Goal: Information Seeking & Learning: Learn about a topic

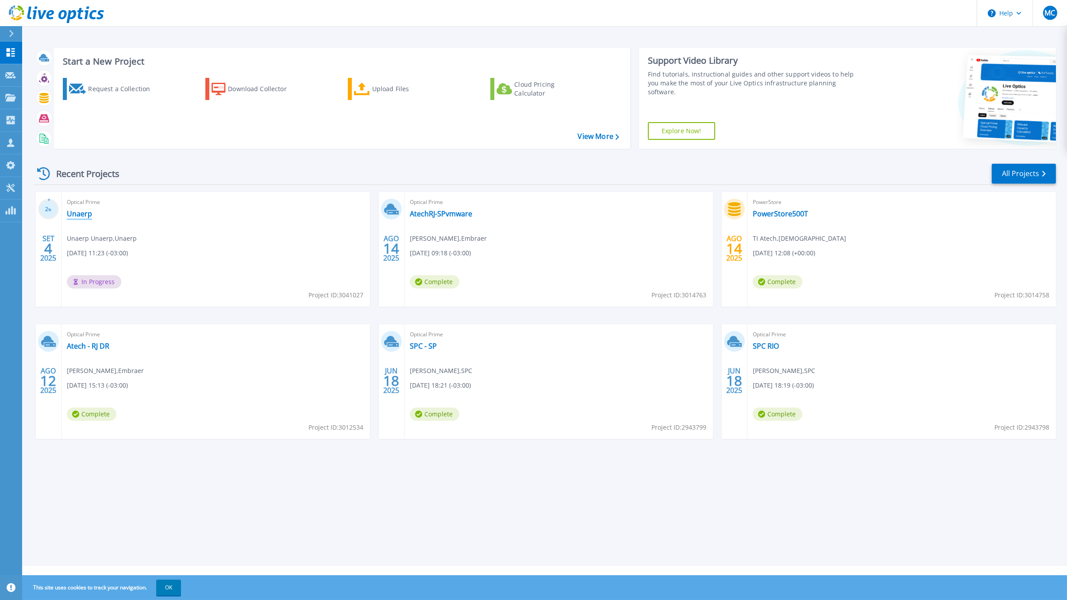
click at [76, 213] on link "Unaerp" at bounding box center [79, 213] width 25 height 9
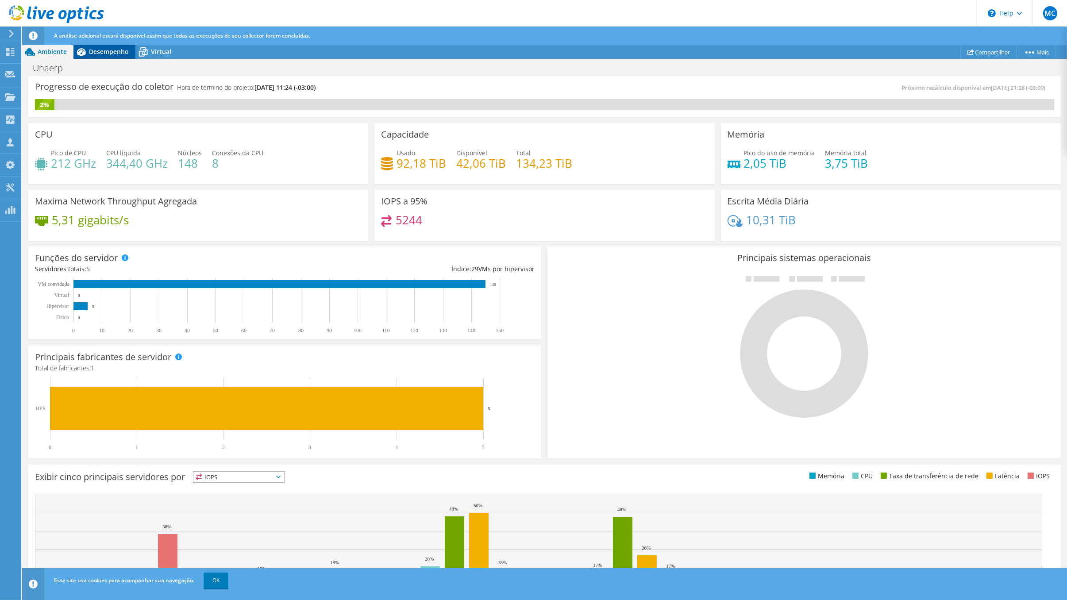
click at [89, 52] on span "Desempenho" at bounding box center [109, 51] width 40 height 8
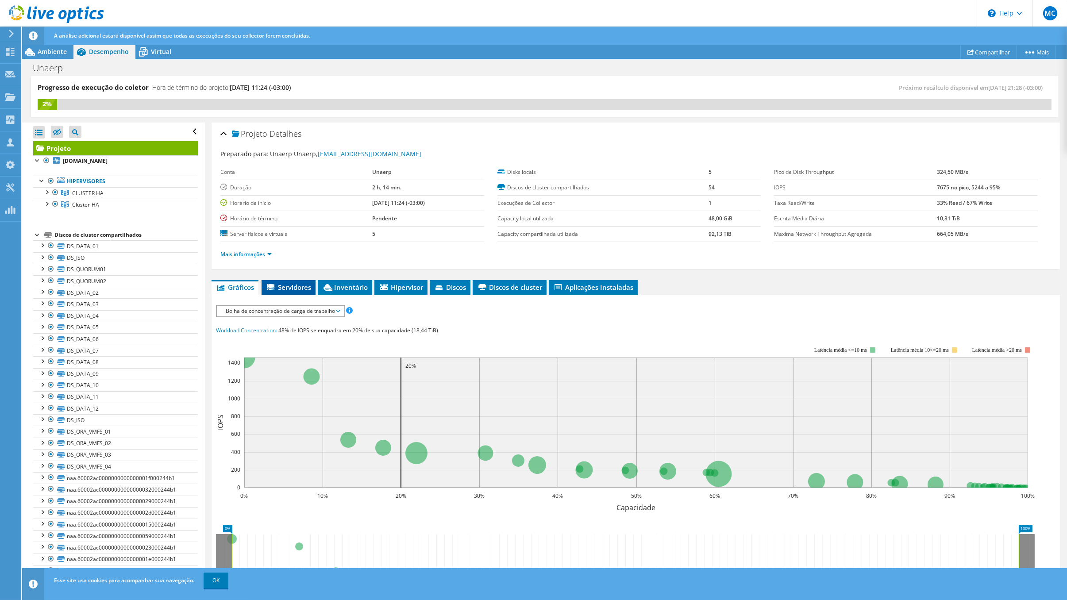
click at [273, 284] on icon at bounding box center [271, 288] width 9 height 8
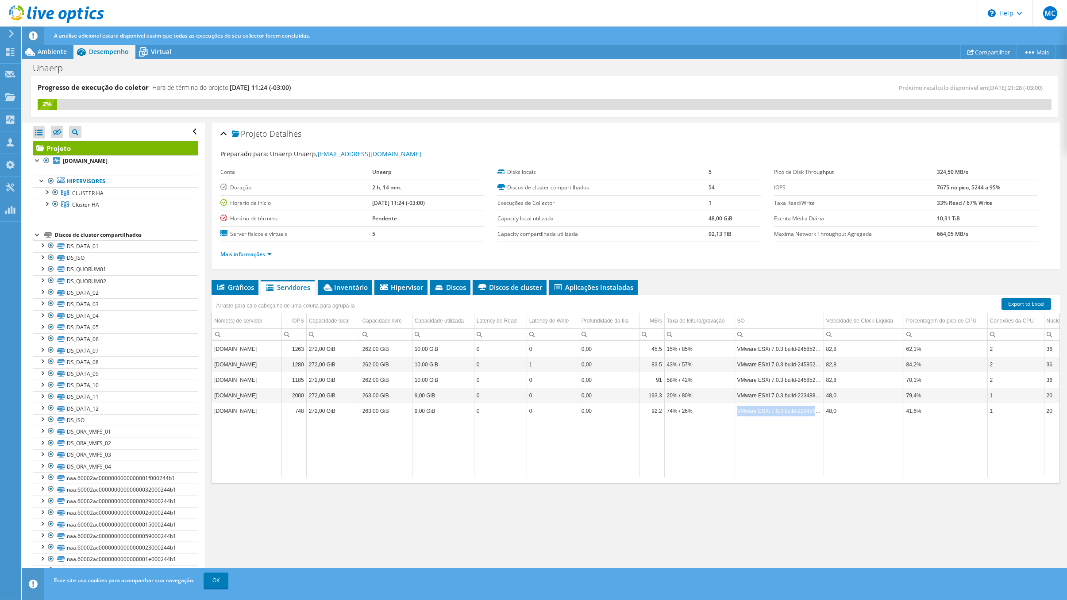
drag, startPoint x: 735, startPoint y: 405, endPoint x: 819, endPoint y: 407, distance: 84.1
click at [819, 407] on td "VMware ESXi 7.0.3 build-22348816" at bounding box center [778, 410] width 89 height 15
copy td "VMware ESXi 7.0.3 build-22348816"
drag, startPoint x: 737, startPoint y: 375, endPoint x: 820, endPoint y: 374, distance: 83.2
click at [820, 374] on td "VMware ESXi 7.0.3 build-24585291" at bounding box center [778, 379] width 89 height 15
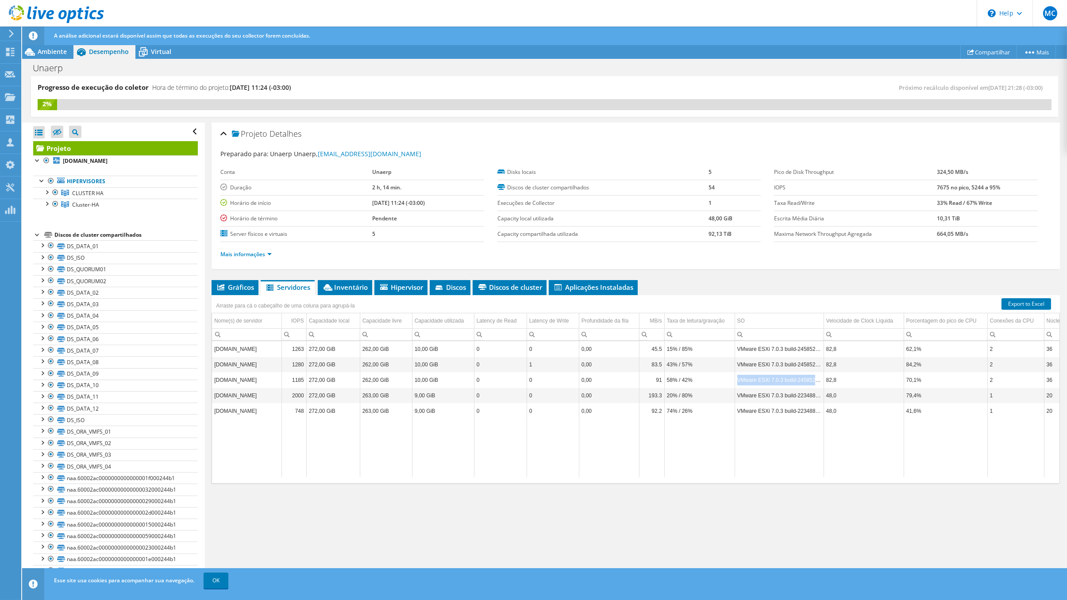
copy td "VMware ESXi 7.0.3 build-24585291"
click at [351, 283] on span "Inventário" at bounding box center [345, 287] width 46 height 9
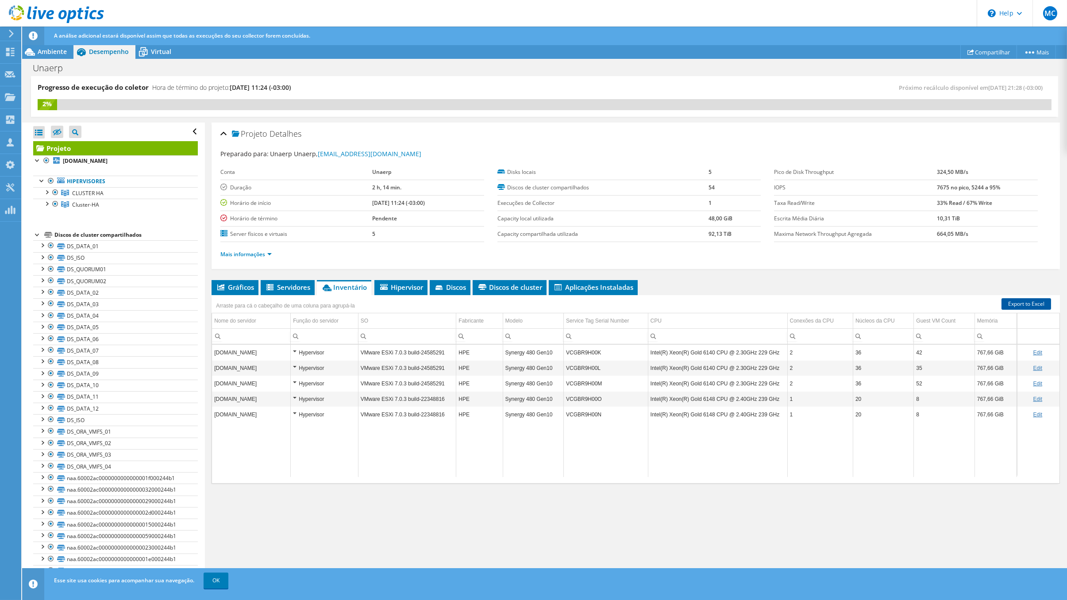
click at [1026, 302] on link "Export to Excel" at bounding box center [1026, 304] width 50 height 12
click at [504, 348] on td "Synergy 480 Gen10" at bounding box center [533, 352] width 61 height 15
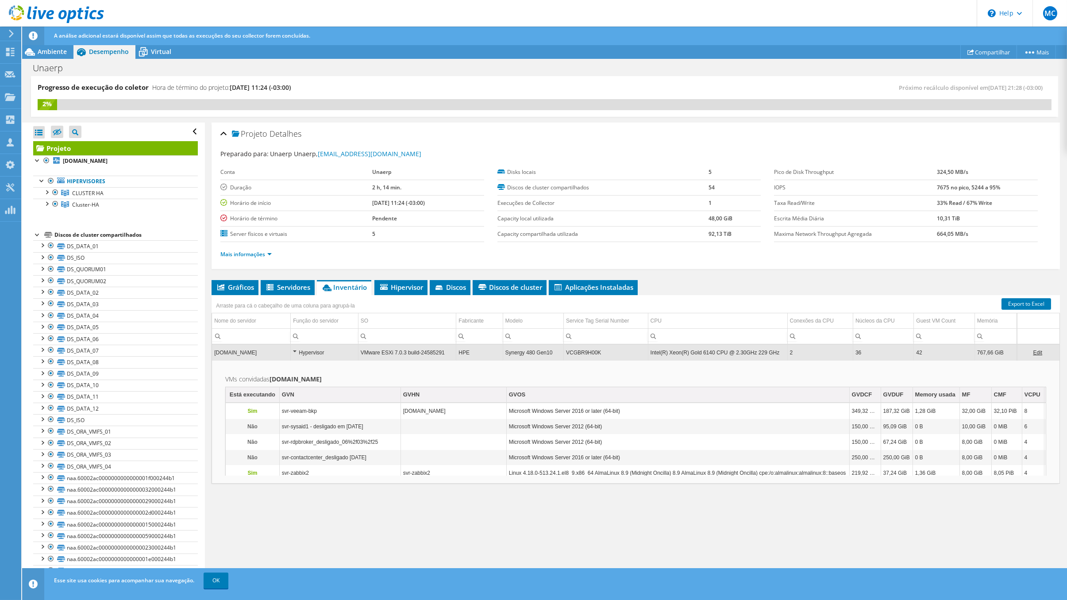
click at [506, 350] on td "Synergy 480 Gen10" at bounding box center [533, 352] width 61 height 15
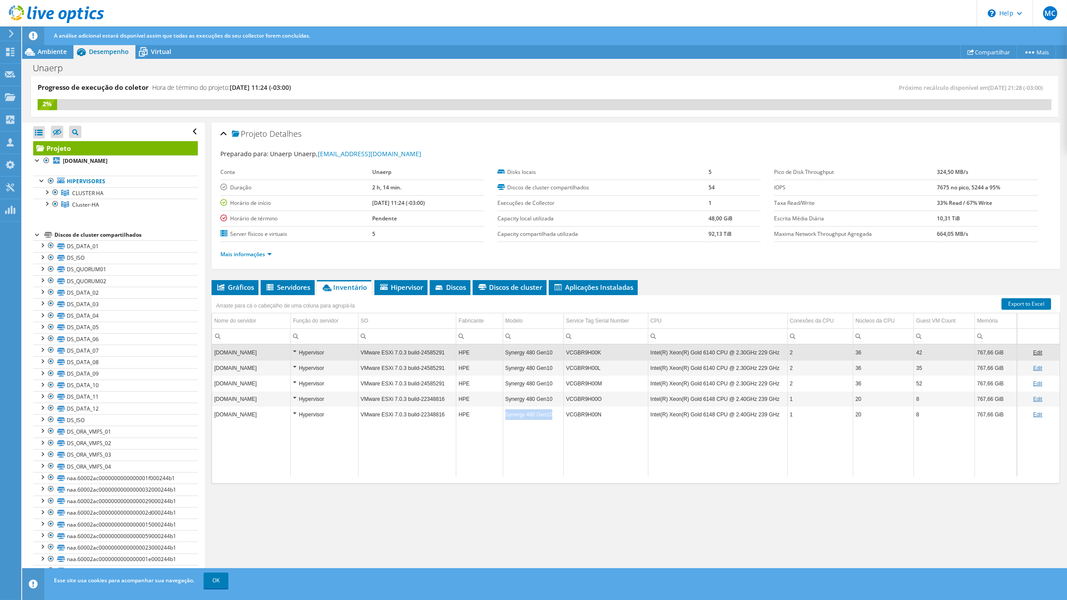
copy tr "Synergy 480 Gen10"
drag, startPoint x: 550, startPoint y: 411, endPoint x: 494, endPoint y: 412, distance: 56.2
click at [494, 412] on tr "svr-esx-ora01.unaerpnet.br Hypervisor VMware ESXi 7.0.3 build-22348816 HPE Syne…" at bounding box center [635, 414] width 847 height 15
click at [243, 287] on span "Gráficos" at bounding box center [235, 287] width 38 height 9
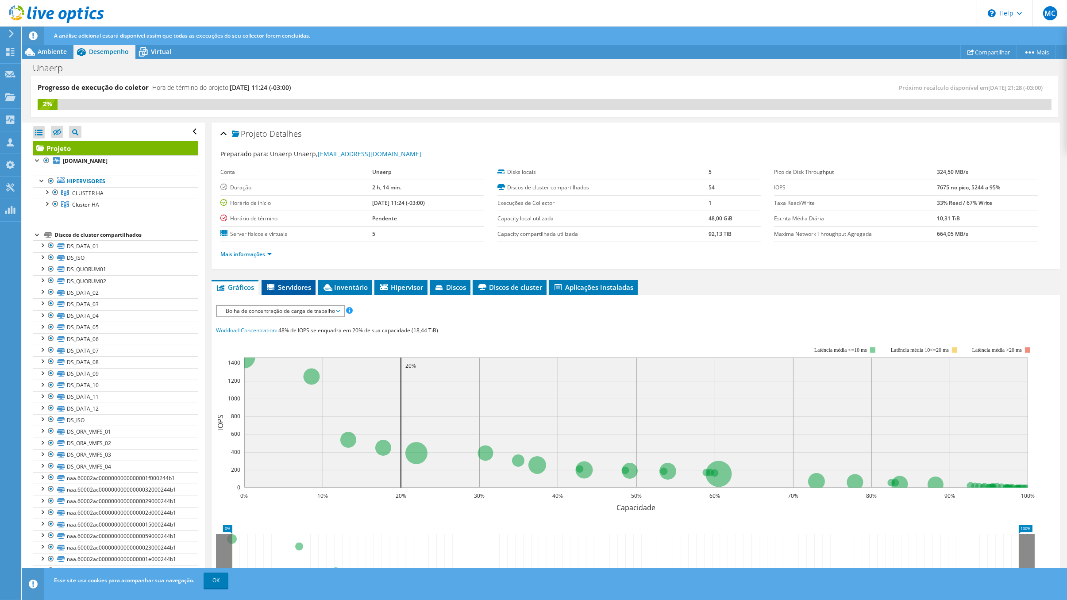
click at [277, 284] on span "Servidores" at bounding box center [288, 287] width 45 height 9
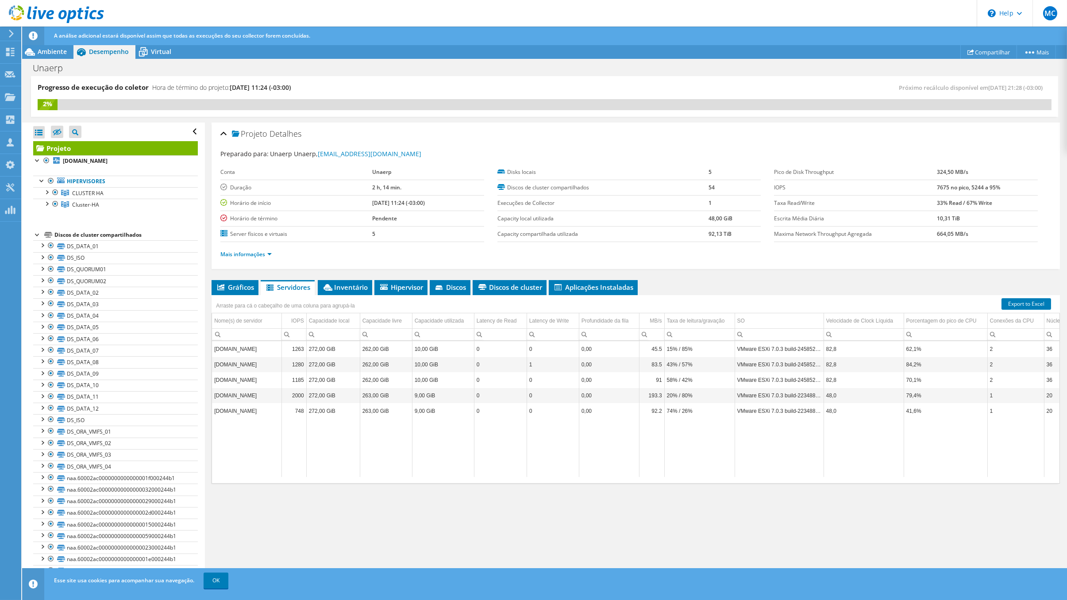
scroll to position [0, 228]
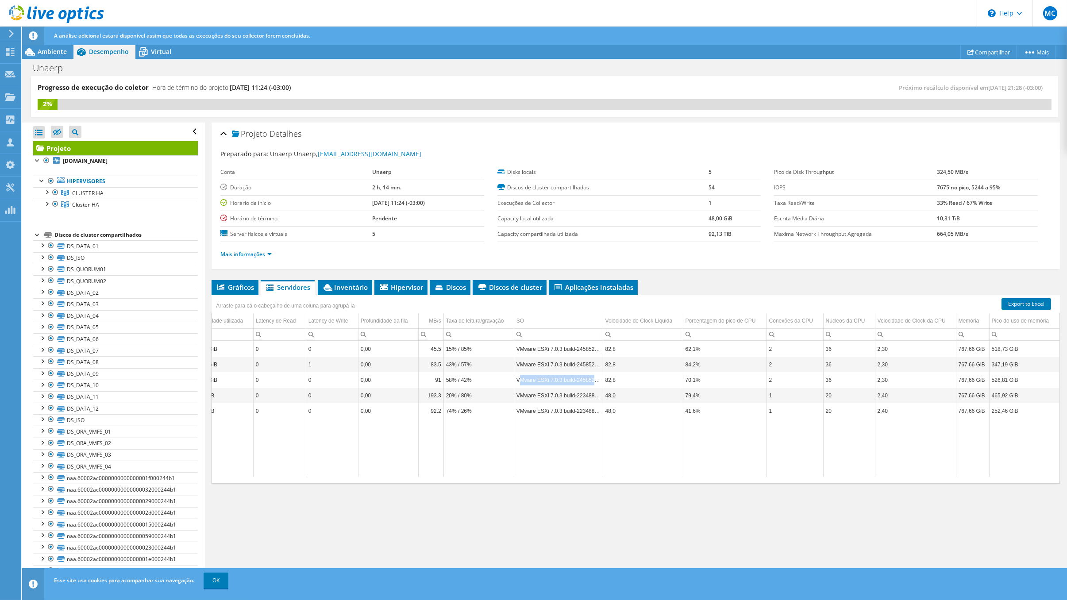
drag, startPoint x: 511, startPoint y: 375, endPoint x: 589, endPoint y: 378, distance: 77.5
click at [589, 378] on td "VMware ESXi 7.0.3 build-24585291" at bounding box center [558, 379] width 89 height 15
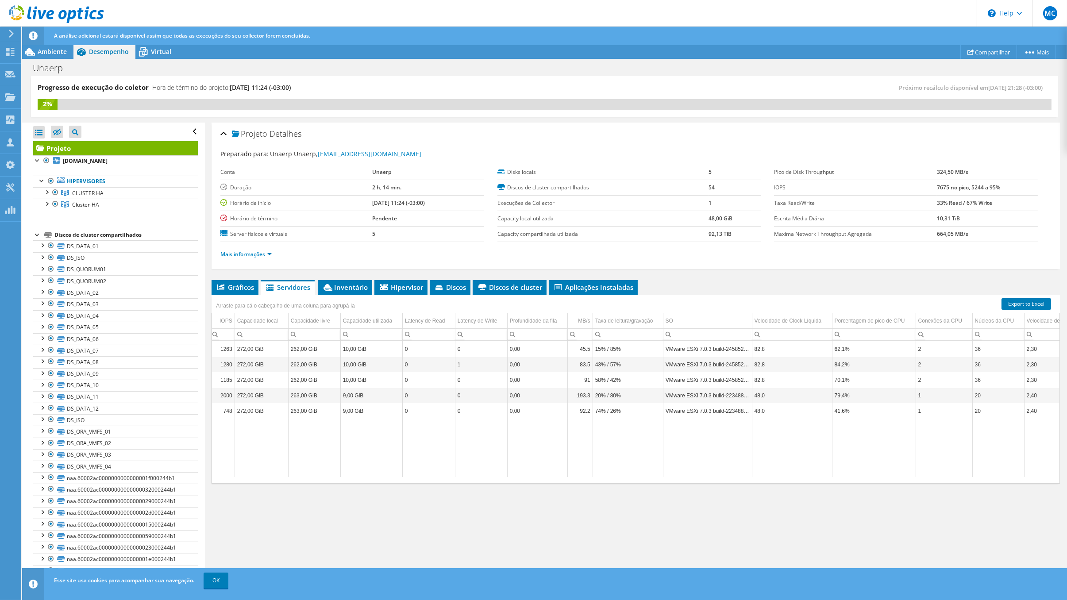
scroll to position [0, 16]
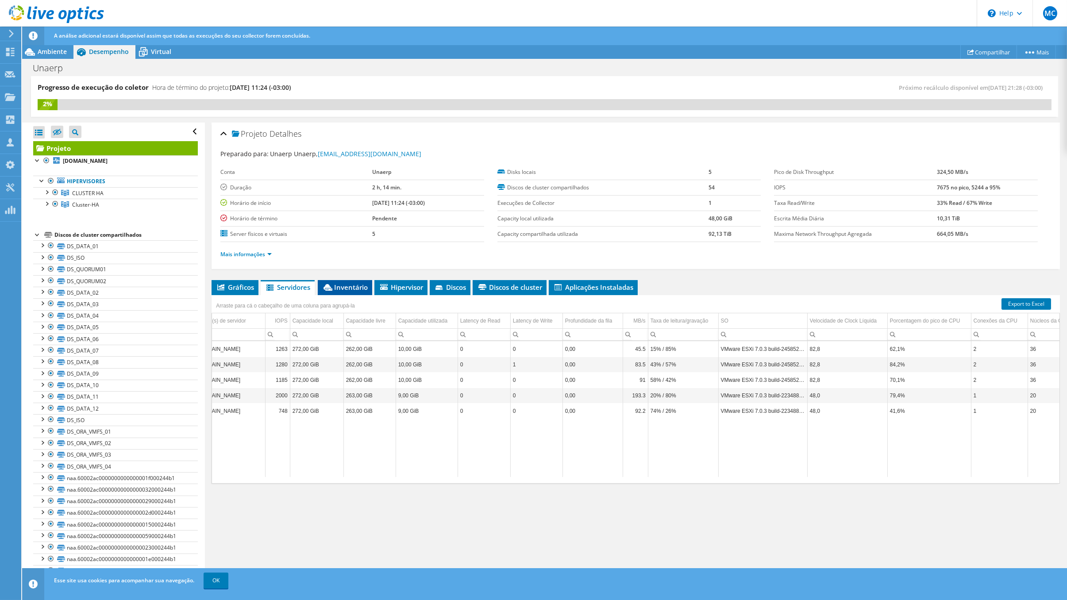
click at [338, 285] on span "Inventário" at bounding box center [345, 287] width 46 height 9
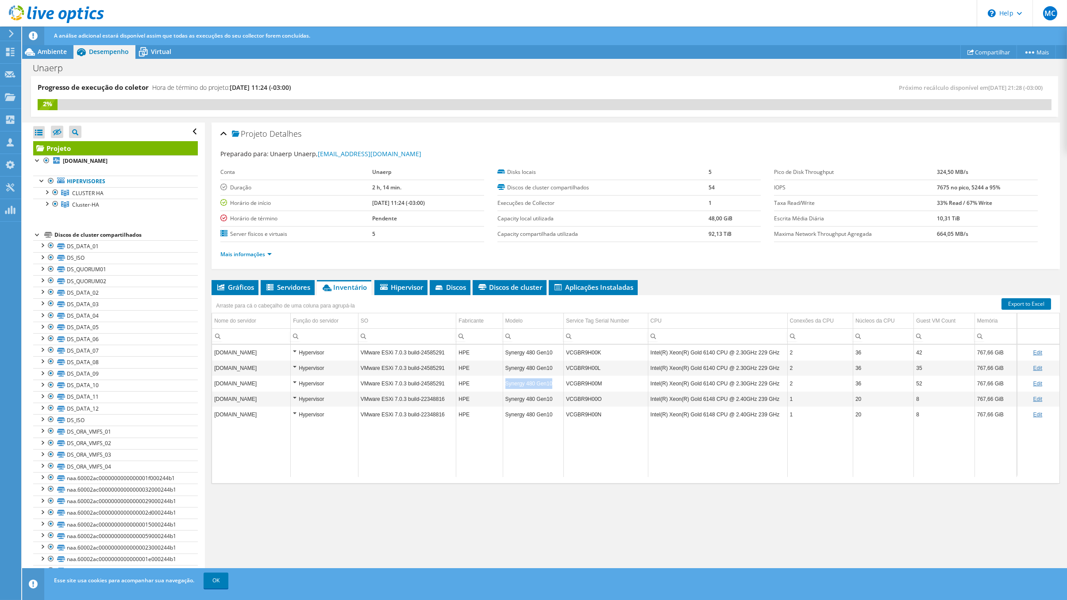
drag, startPoint x: 502, startPoint y: 381, endPoint x: 555, endPoint y: 380, distance: 52.7
click at [555, 380] on td "Synergy 480 Gen10" at bounding box center [533, 383] width 61 height 15
copy td "Synergy 480 Gen10"
drag, startPoint x: 642, startPoint y: 348, endPoint x: 736, endPoint y: 348, distance: 94.2
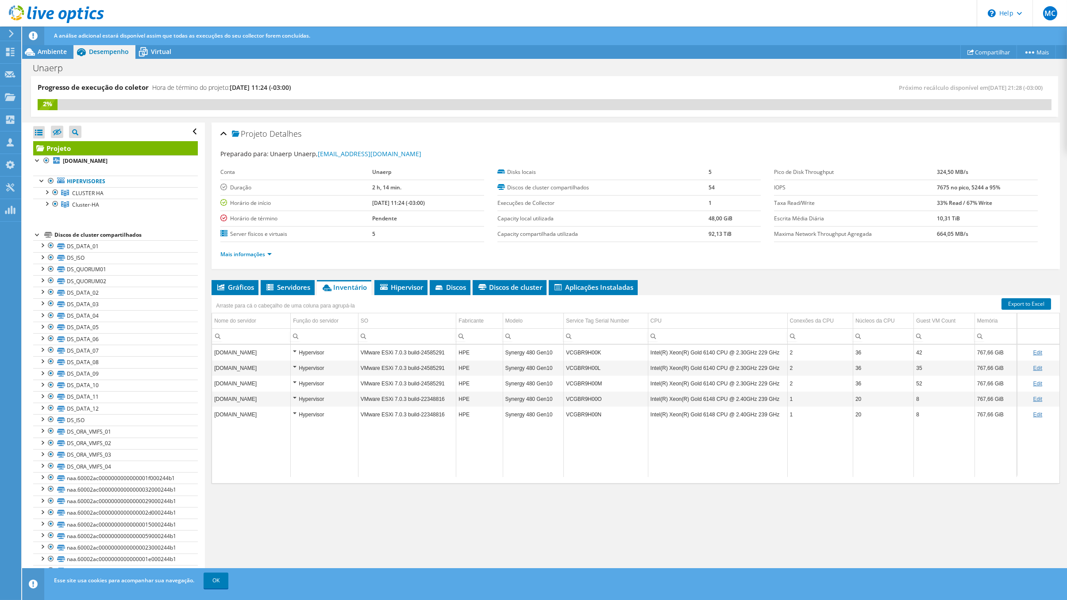
click at [736, 348] on td "Intel(R) Xeon(R) Gold 6140 CPU @ 2.30GHz 229 GHz" at bounding box center [717, 352] width 139 height 15
click at [227, 288] on span "Gráficos" at bounding box center [235, 287] width 38 height 9
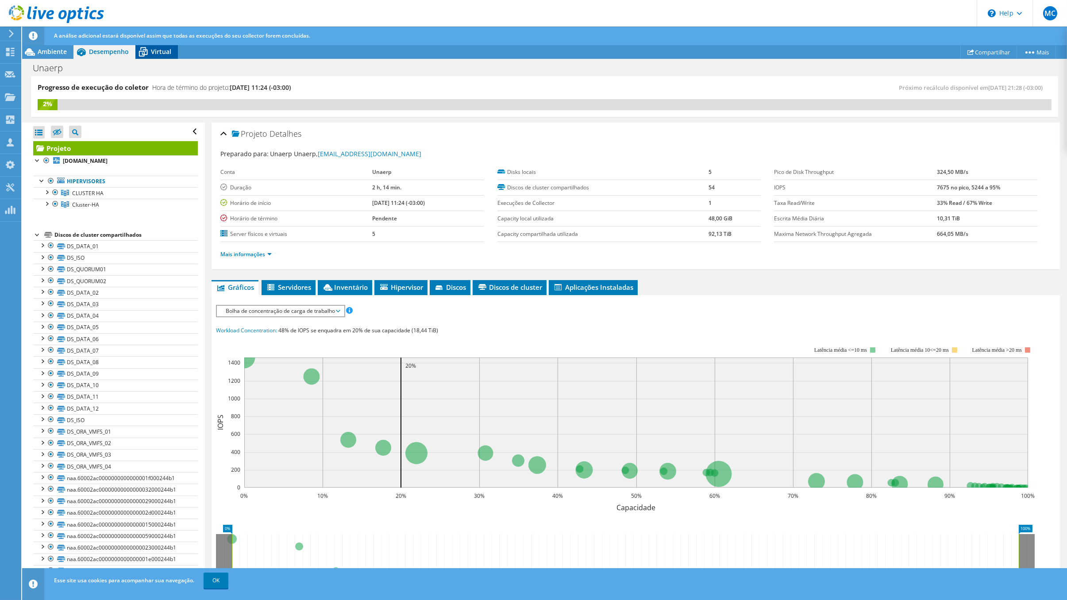
click at [165, 51] on span "Virtual" at bounding box center [161, 51] width 20 height 8
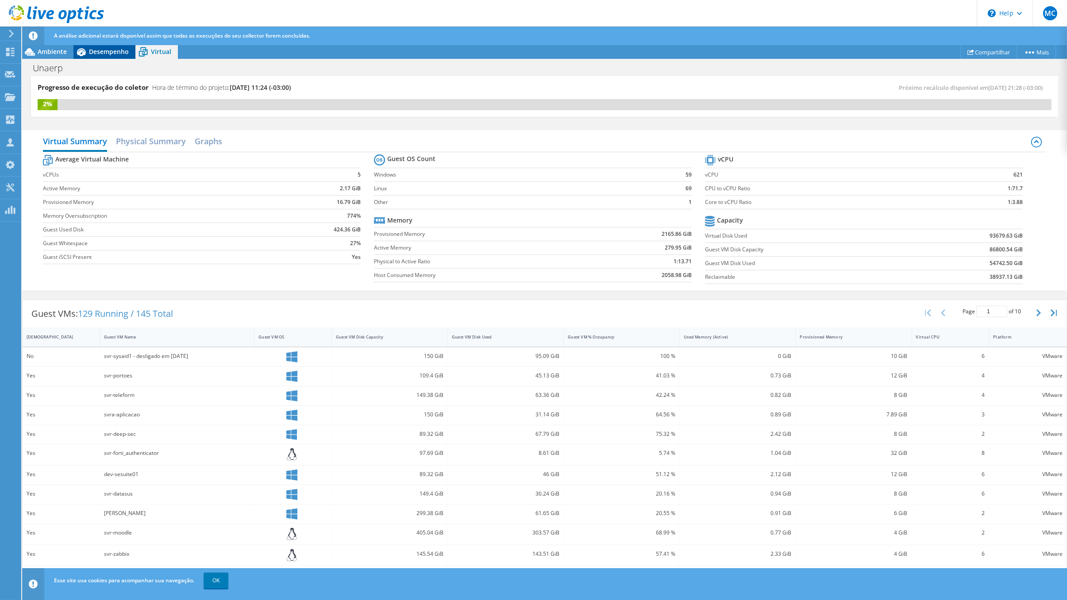
click at [97, 49] on span "Desempenho" at bounding box center [109, 51] width 40 height 8
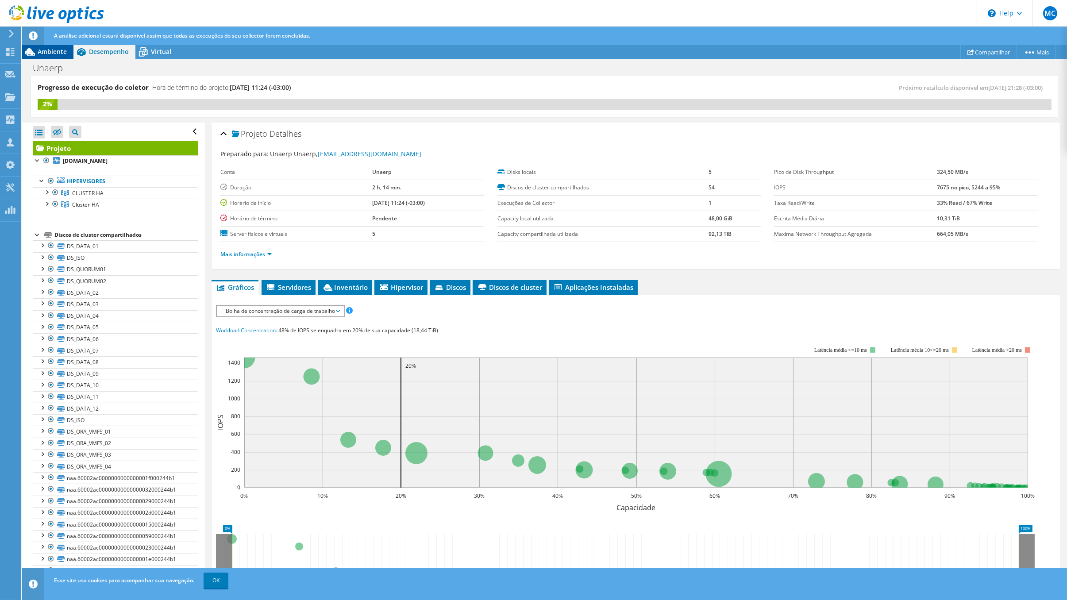
click at [54, 53] on span "Ambiente" at bounding box center [52, 51] width 29 height 8
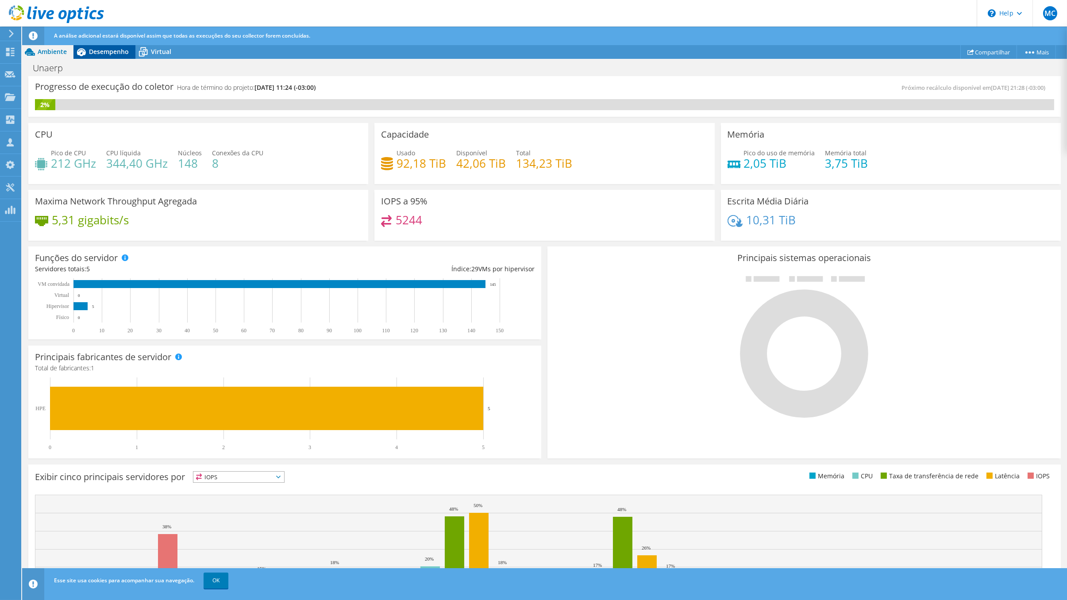
click at [103, 54] on span "Desempenho" at bounding box center [109, 51] width 40 height 8
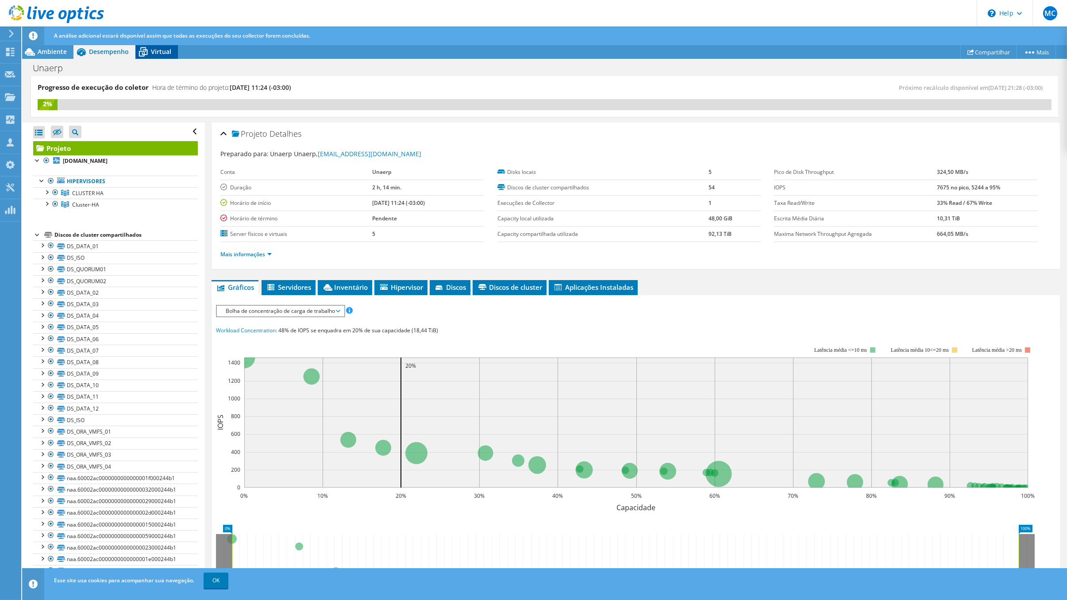
click at [173, 50] on div "Virtual" at bounding box center [156, 52] width 42 height 14
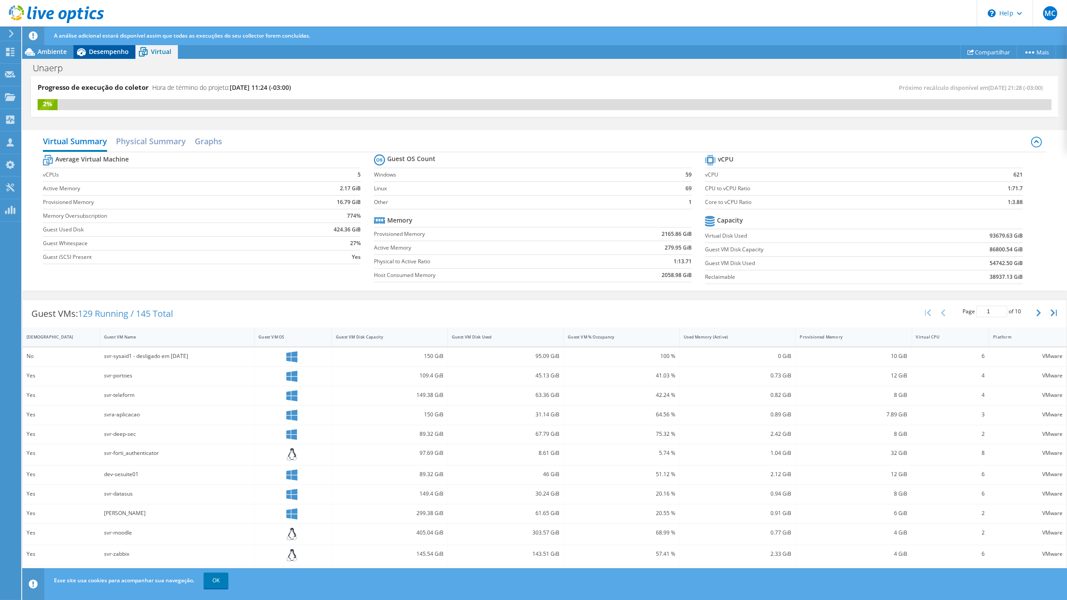
click at [118, 54] on span "Desempenho" at bounding box center [109, 51] width 40 height 8
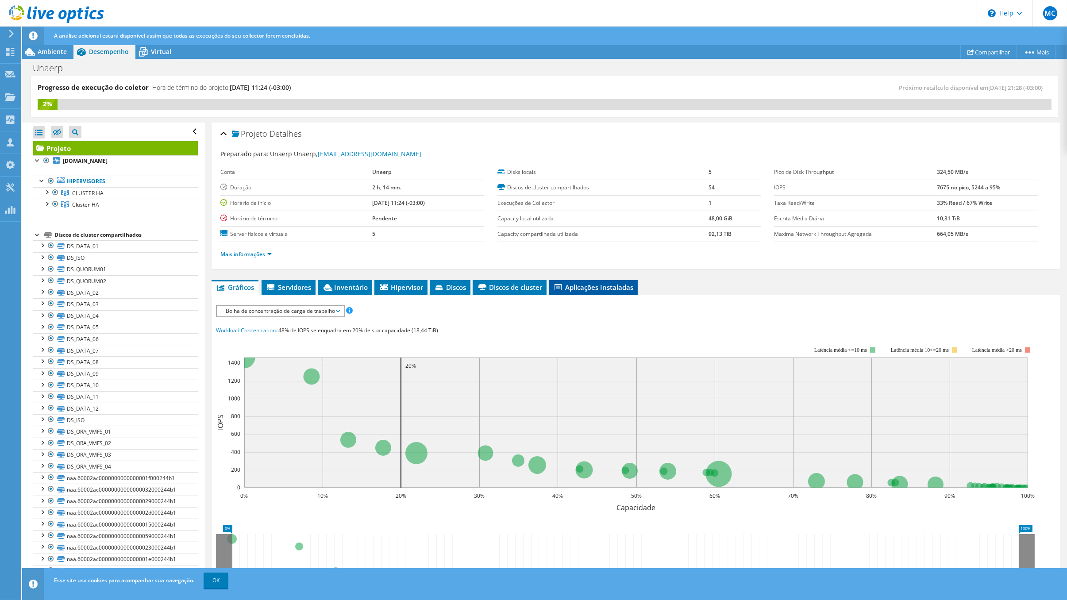
click at [579, 289] on span "Aplicações Instaladas" at bounding box center [593, 287] width 80 height 9
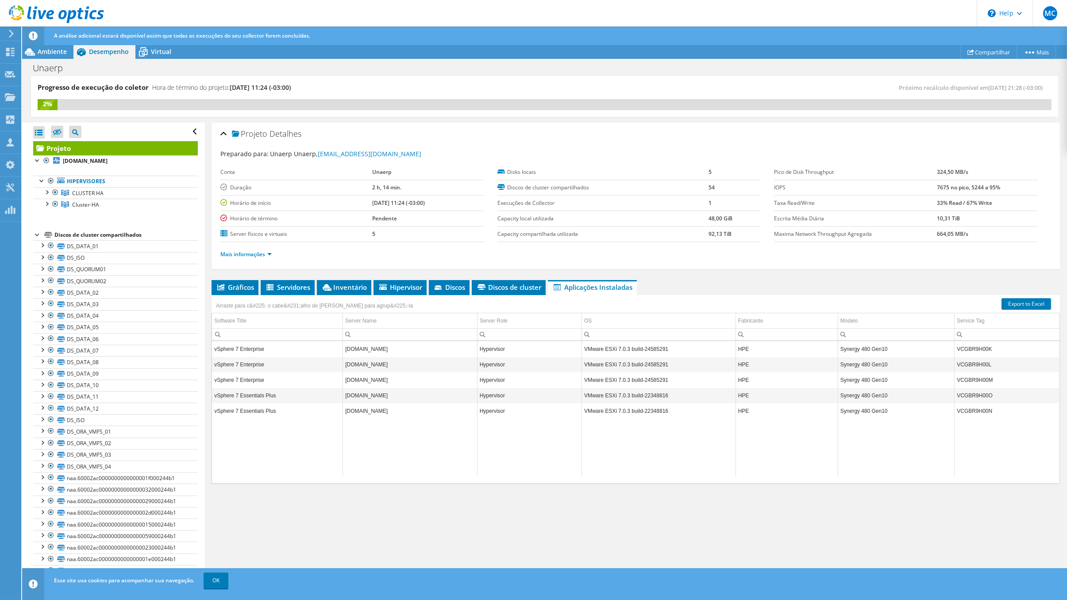
scroll to position [0, 0]
drag, startPoint x: 212, startPoint y: 346, endPoint x: 233, endPoint y: 352, distance: 21.1
click at [265, 347] on div "Arraste para c&#225; o cabe&#231;alho de uma coluna para agrup&#225;-la Softwar…" at bounding box center [635, 389] width 848 height 188
click at [213, 357] on td "vSphere 7 Enterprise" at bounding box center [277, 364] width 131 height 15
click at [229, 343] on td "vSphere 7 Enterprise" at bounding box center [277, 348] width 131 height 15
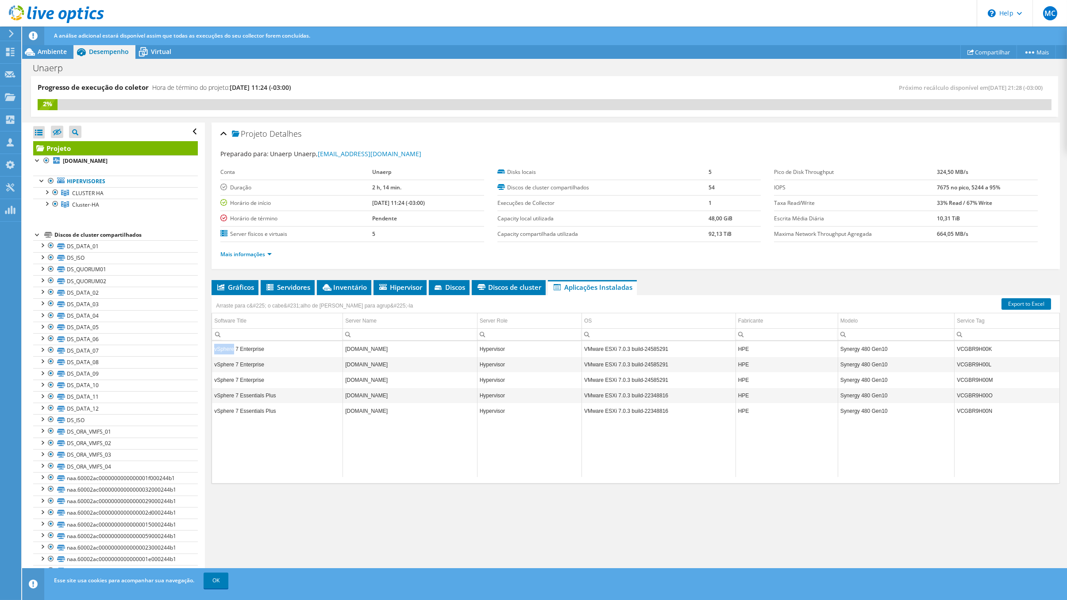
click at [229, 343] on td "vSphere 7 Enterprise" at bounding box center [277, 348] width 131 height 15
copy td "vSphere 7 Enterprise"
click at [498, 288] on span "Discos de cluster" at bounding box center [508, 287] width 65 height 9
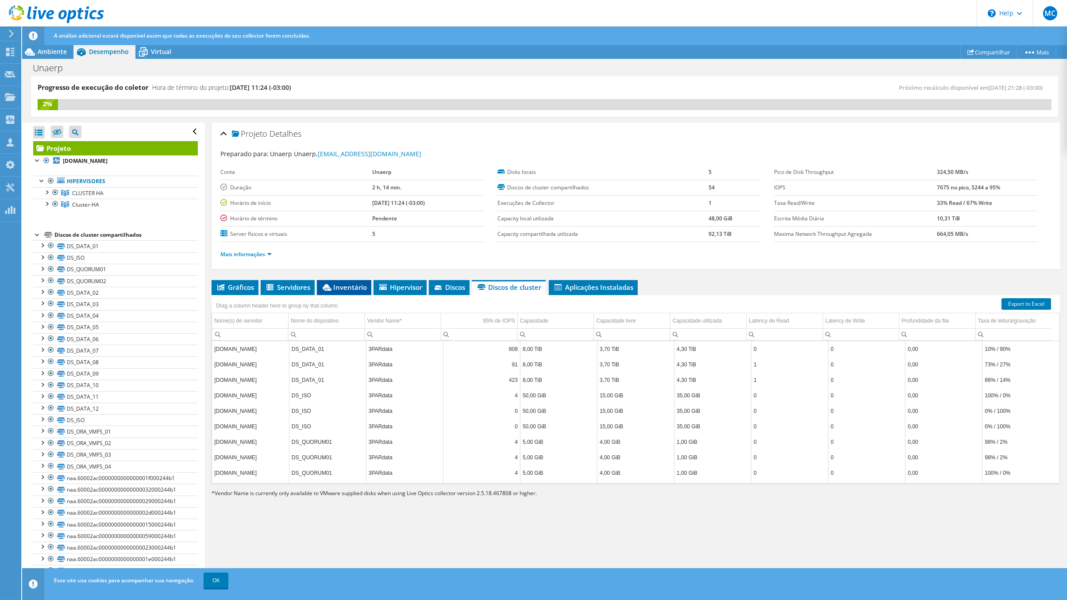
click at [352, 287] on span "Inventário" at bounding box center [344, 287] width 46 height 9
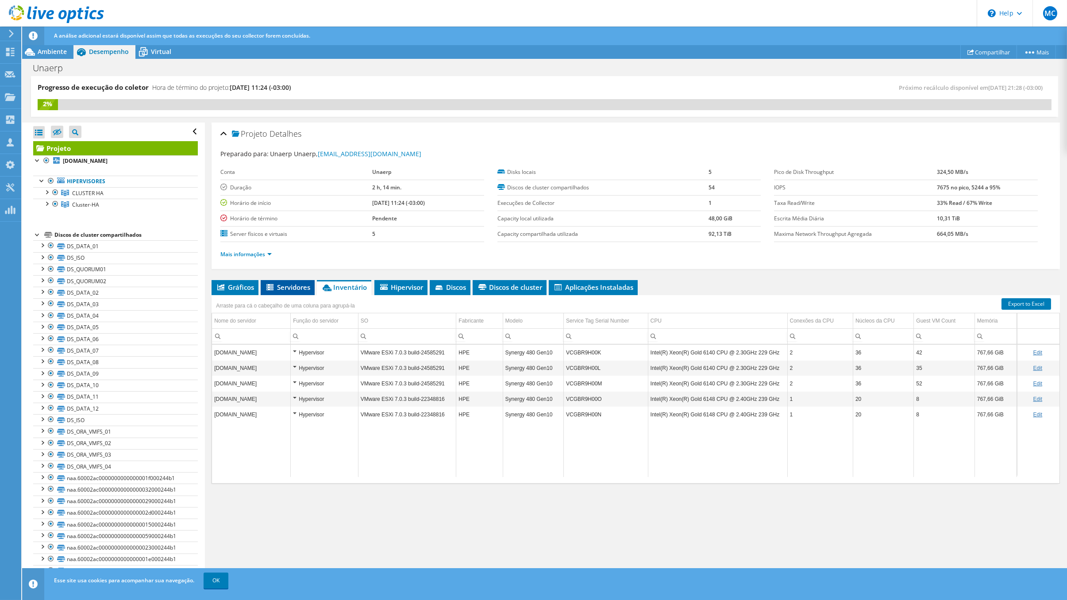
click at [272, 286] on icon at bounding box center [269, 287] width 7 height 6
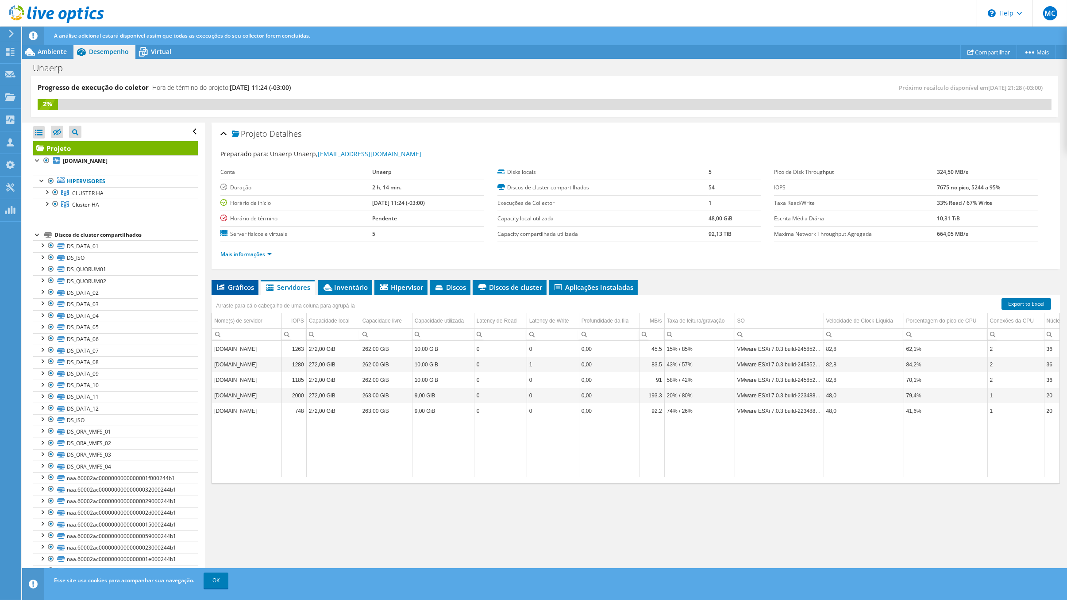
click at [221, 287] on icon at bounding box center [220, 287] width 7 height 6
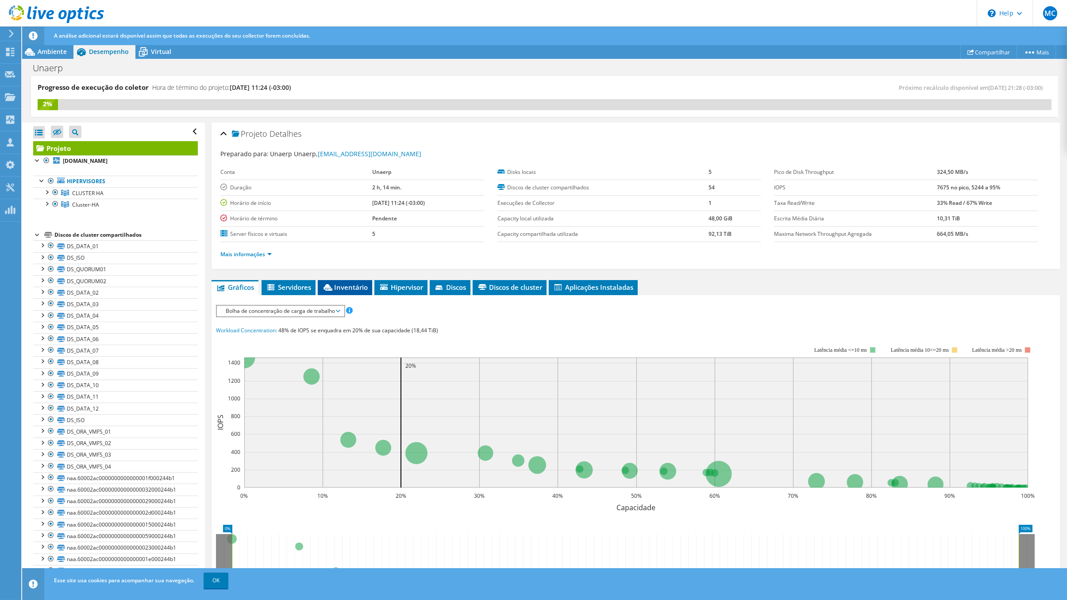
click at [340, 285] on span "Inventário" at bounding box center [345, 287] width 46 height 9
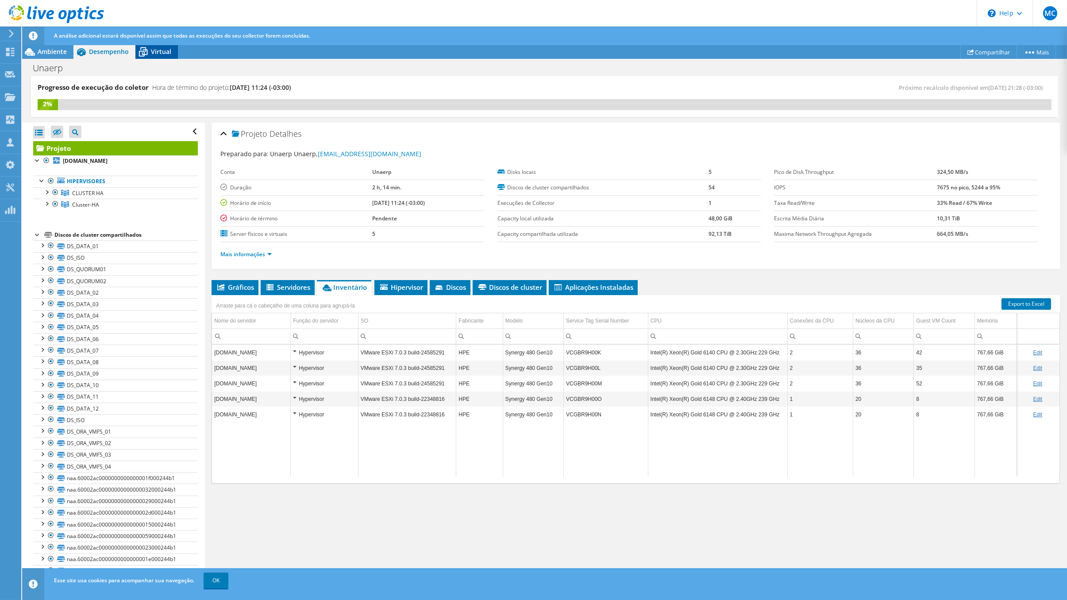
click at [151, 58] on div "Virtual" at bounding box center [156, 52] width 42 height 14
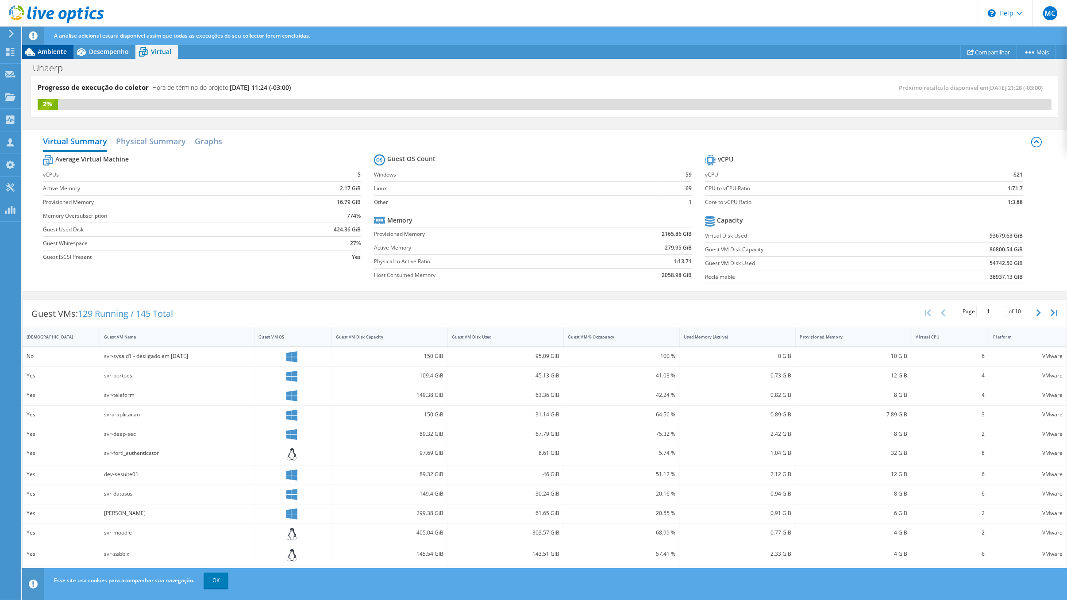
click at [50, 51] on span "Ambiente" at bounding box center [52, 51] width 29 height 8
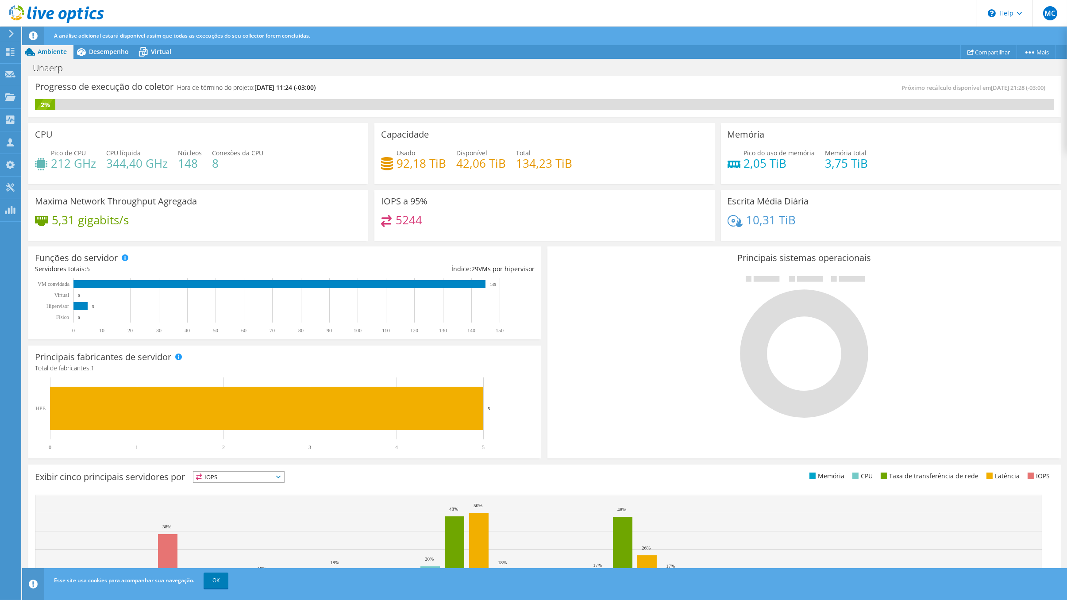
click at [491, 283] on text "145" at bounding box center [493, 284] width 6 height 4
click at [492, 283] on text "145" at bounding box center [493, 284] width 6 height 4
click at [93, 54] on span "Desempenho" at bounding box center [109, 51] width 40 height 8
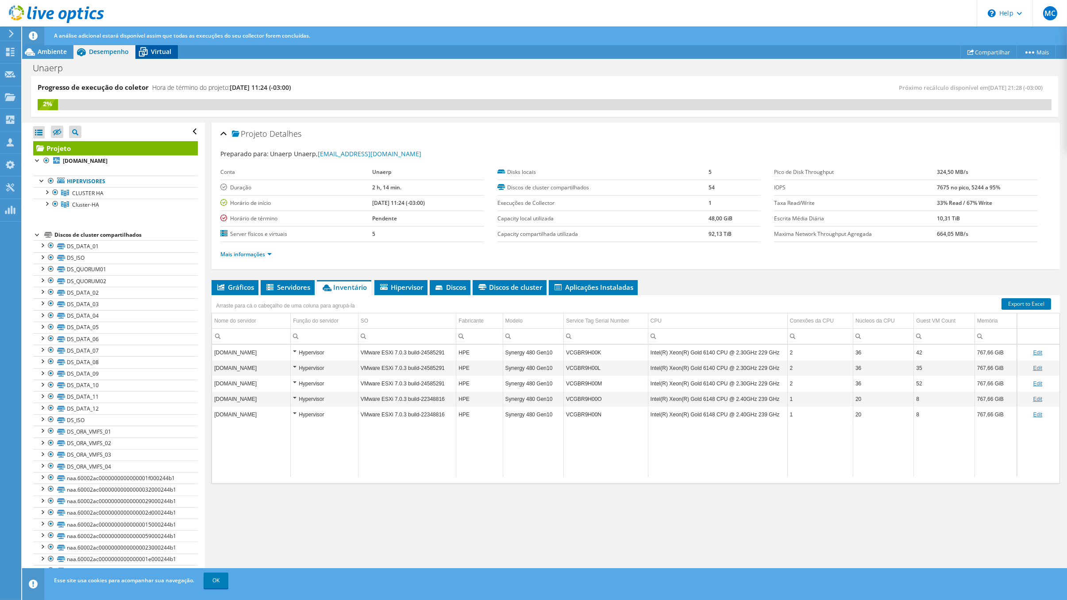
click at [156, 50] on span "Virtual" at bounding box center [161, 51] width 20 height 8
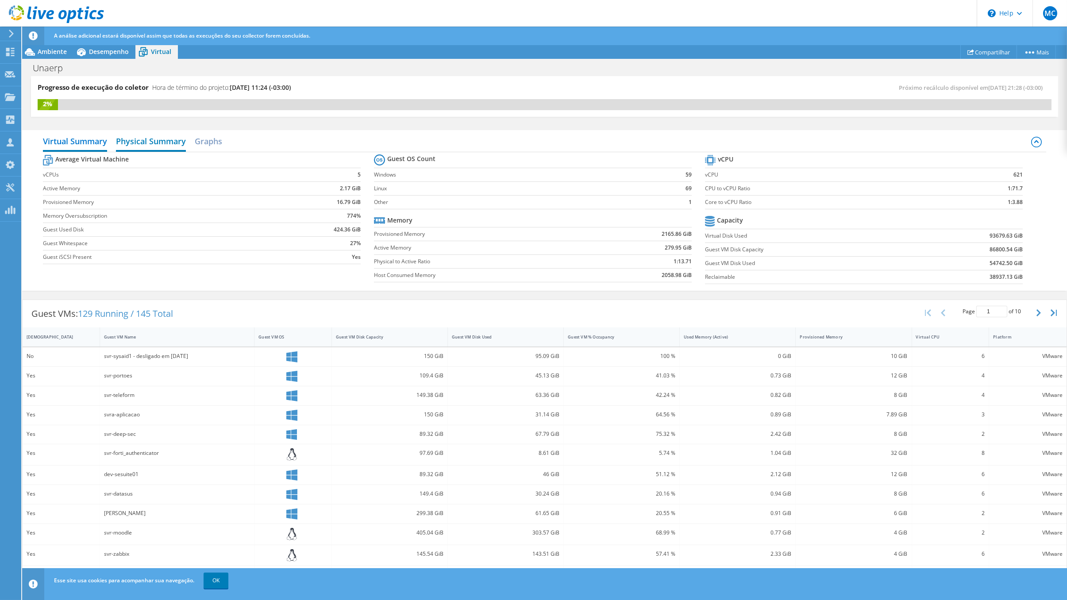
click at [143, 133] on h2 "Physical Summary" at bounding box center [151, 141] width 70 height 19
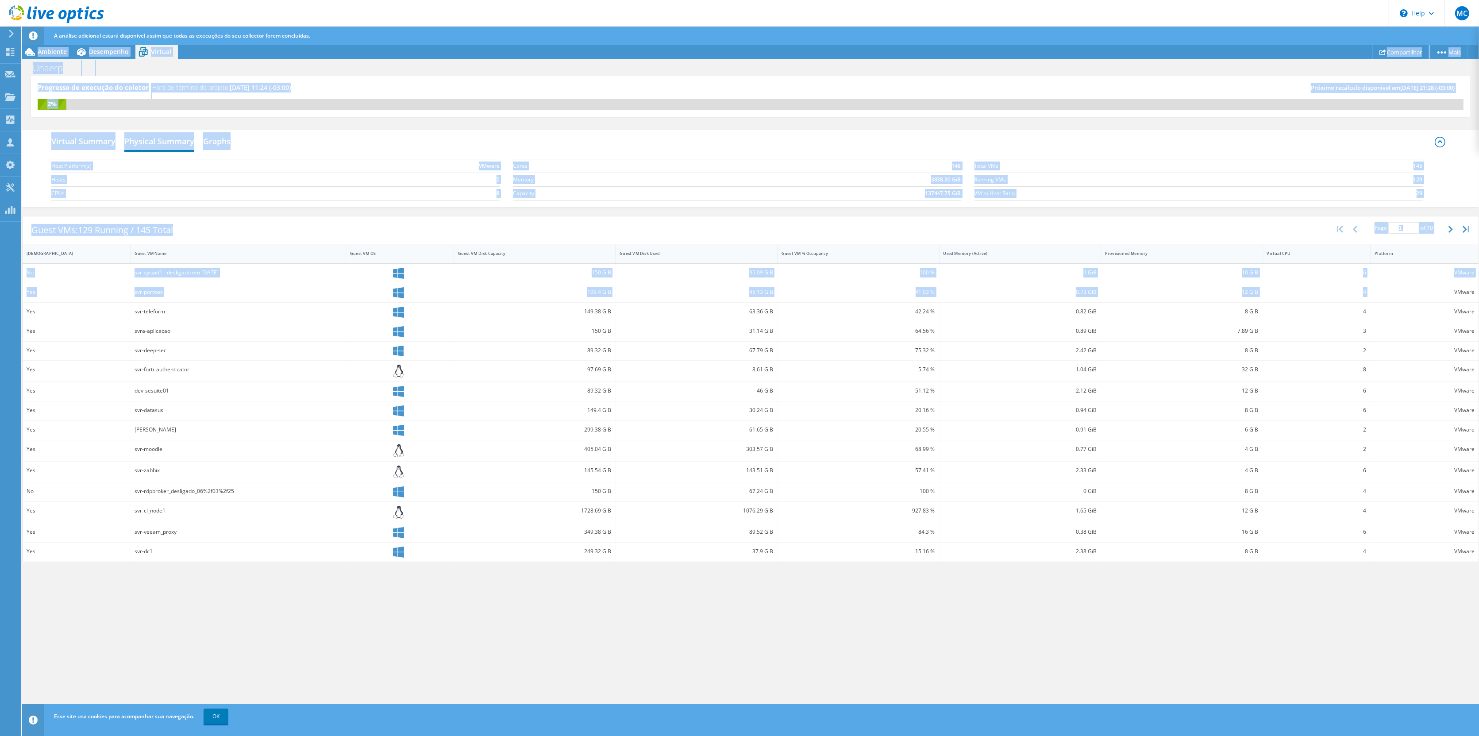
drag, startPoint x: 1452, startPoint y: 281, endPoint x: 1503, endPoint y: 470, distance: 196.2
click at [1066, 470] on html "MC Membro da equipe Marcos Colnaghi marcos.colnaghi@datacoreit.com.br datacorei…" at bounding box center [739, 368] width 1479 height 736
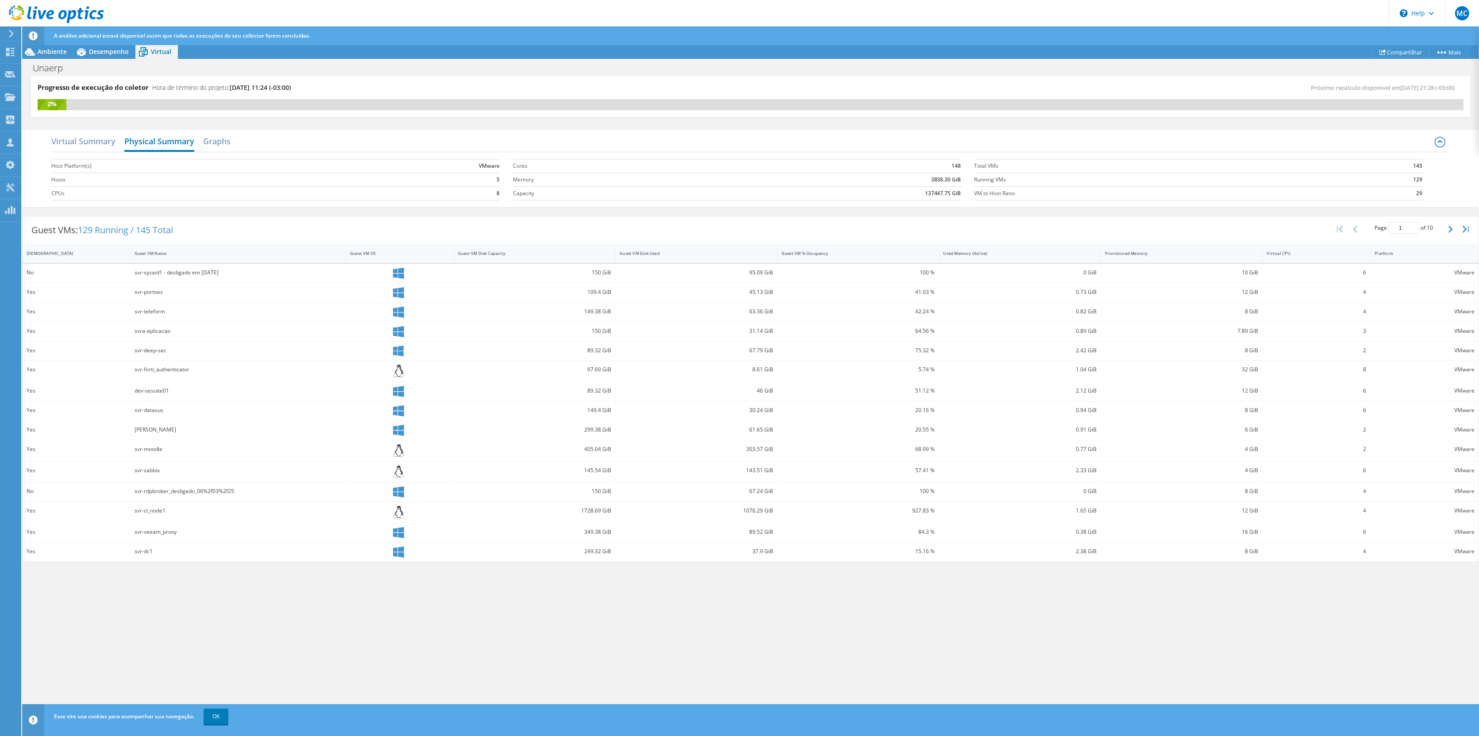
click at [590, 599] on div "Progresso de execução do coletor Hora de término do projeto: 09/11/2025, 11:24 …" at bounding box center [750, 406] width 1456 height 661
click at [60, 55] on span "Ambiente" at bounding box center [52, 51] width 29 height 8
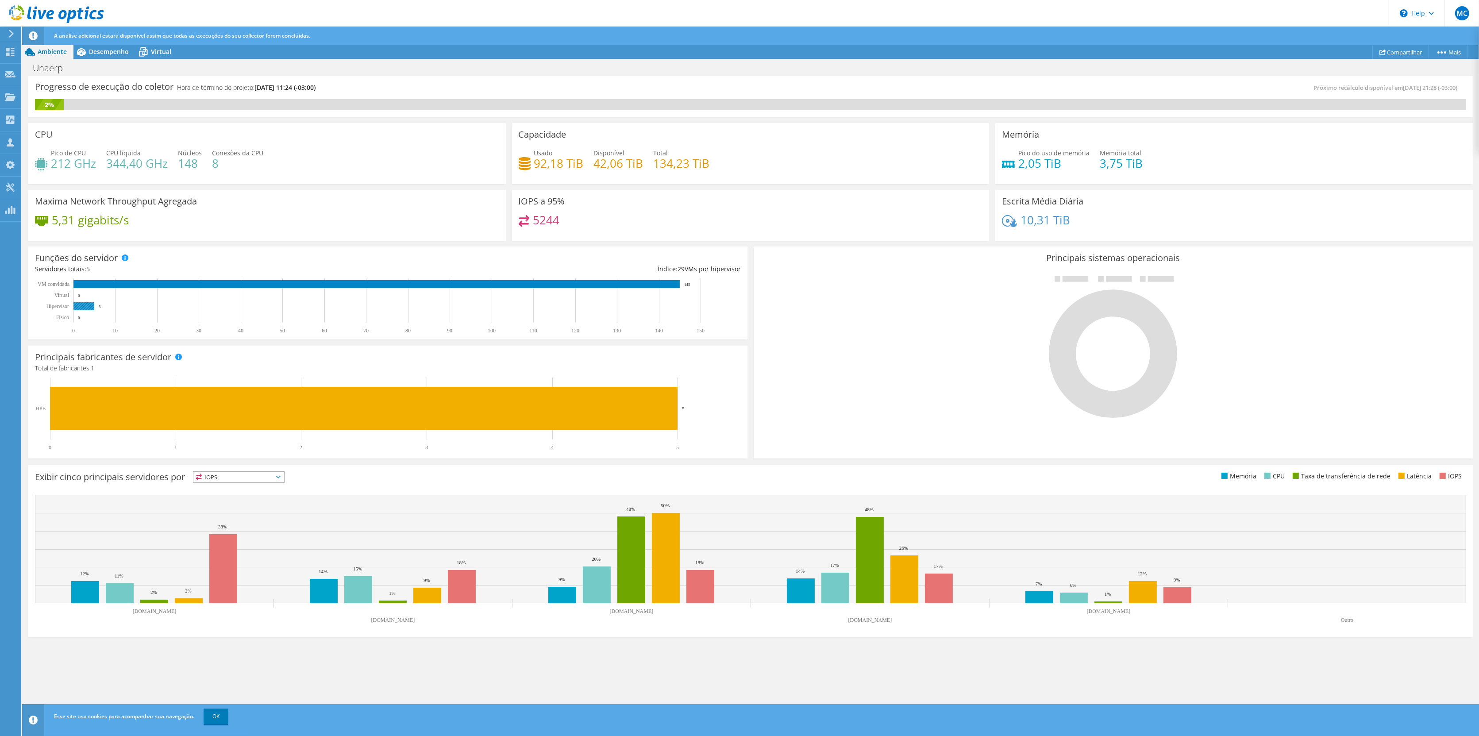
click at [86, 309] on rect at bounding box center [83, 306] width 21 height 8
click at [99, 51] on span "Desempenho" at bounding box center [109, 51] width 40 height 8
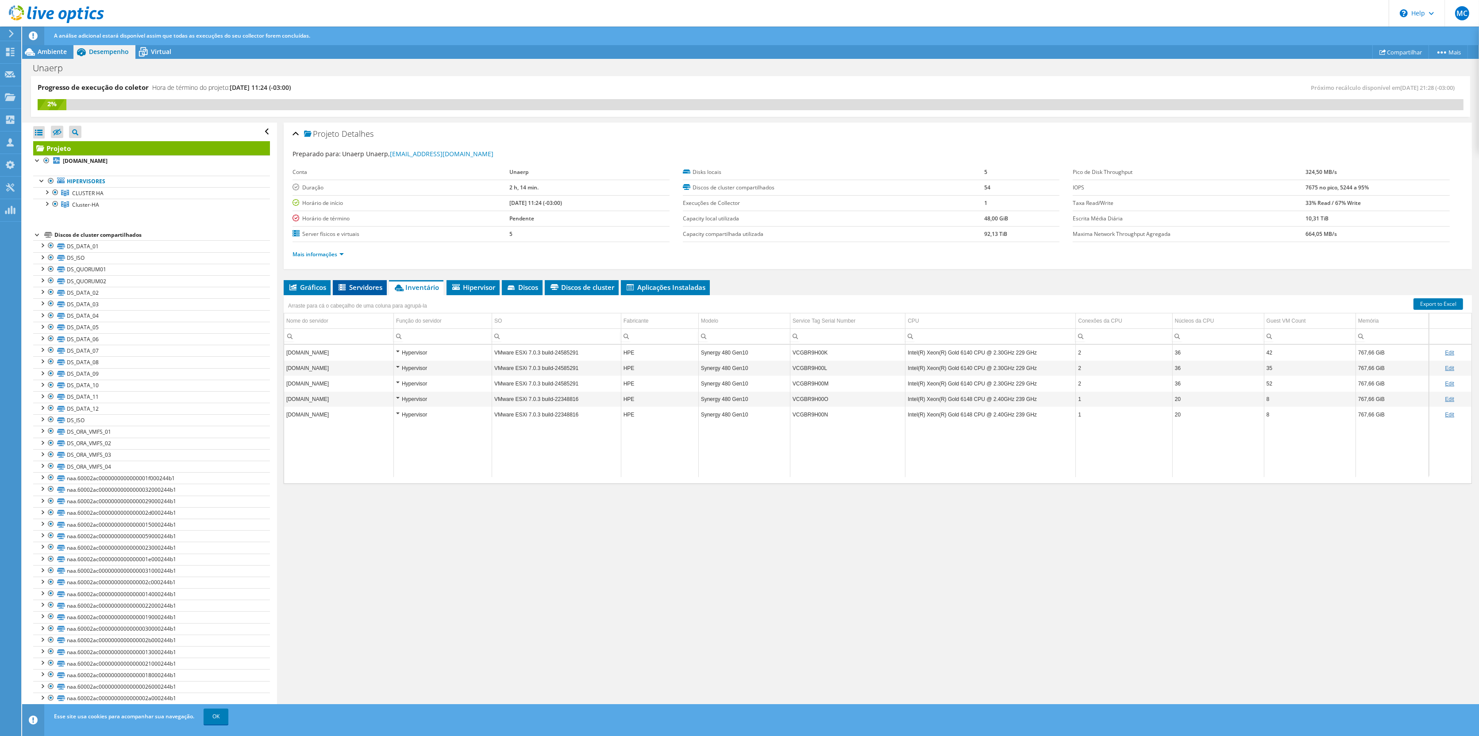
click at [347, 288] on icon at bounding box center [342, 288] width 9 height 8
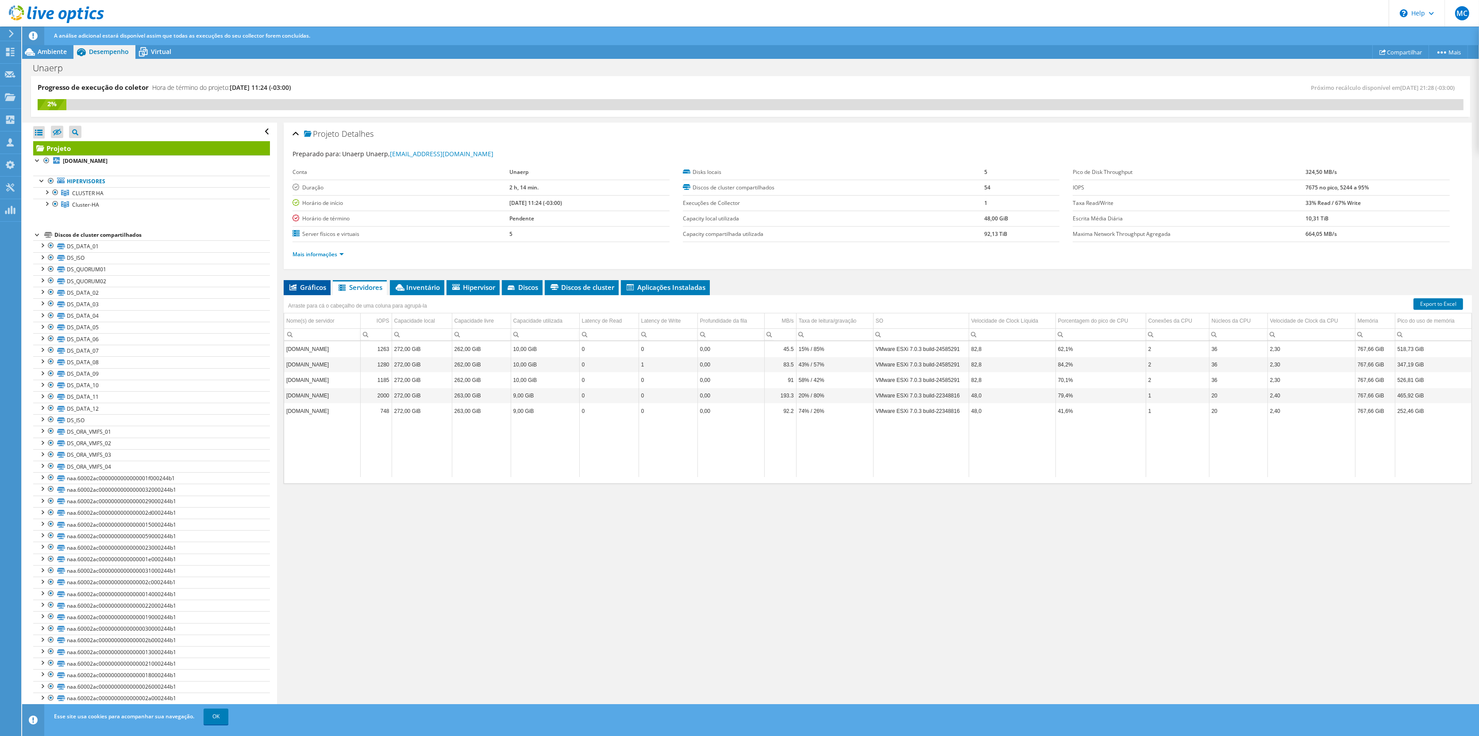
click at [301, 285] on span "Gráficos" at bounding box center [307, 287] width 38 height 9
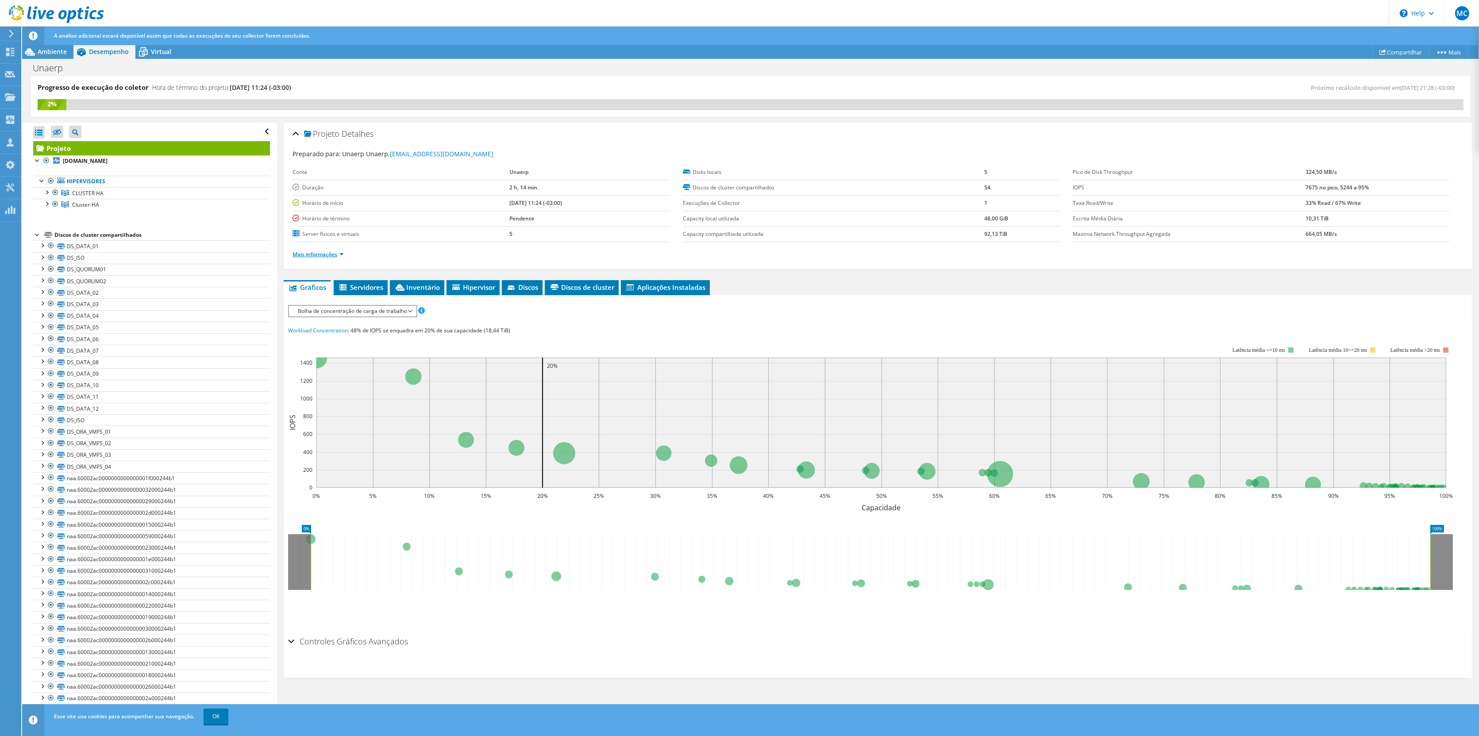
click at [314, 253] on link "Mais informações" at bounding box center [317, 254] width 51 height 8
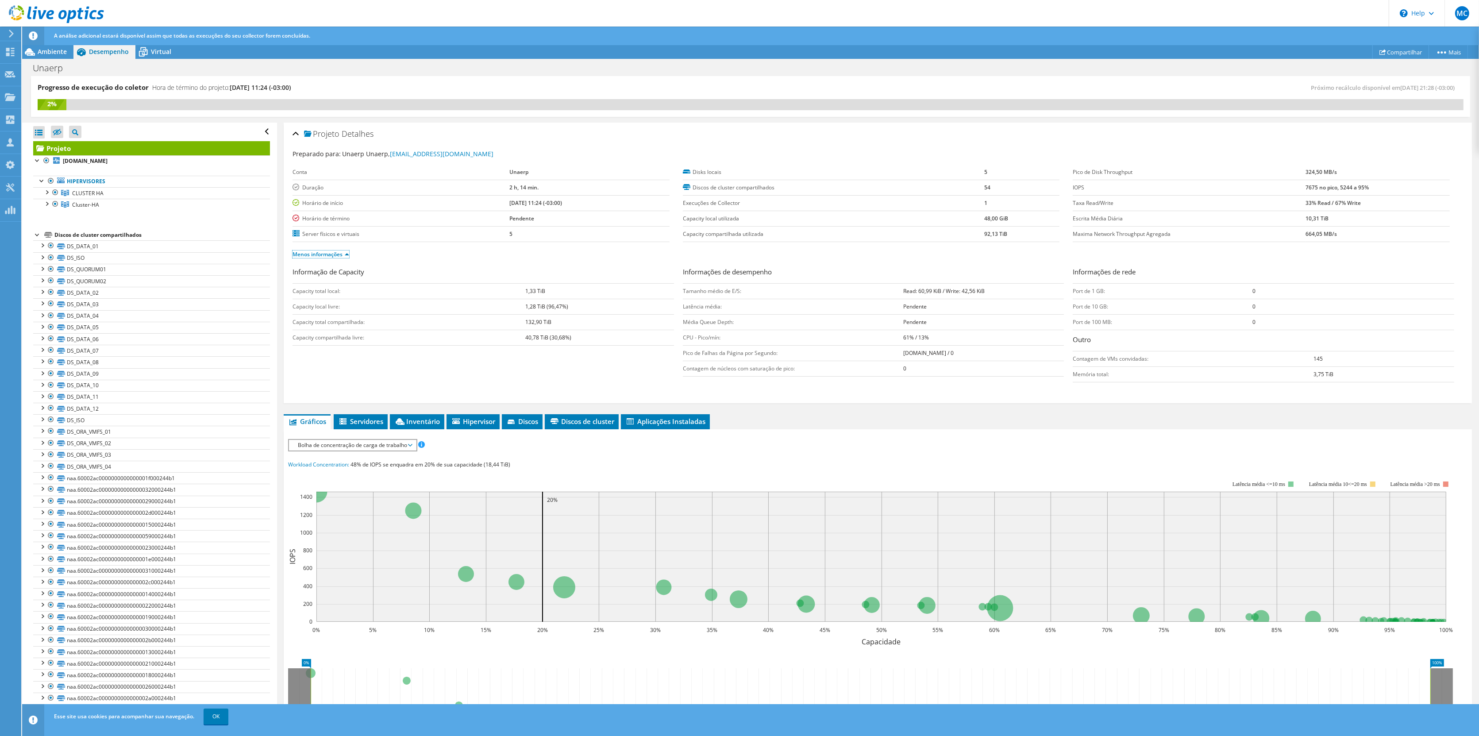
scroll to position [87, 0]
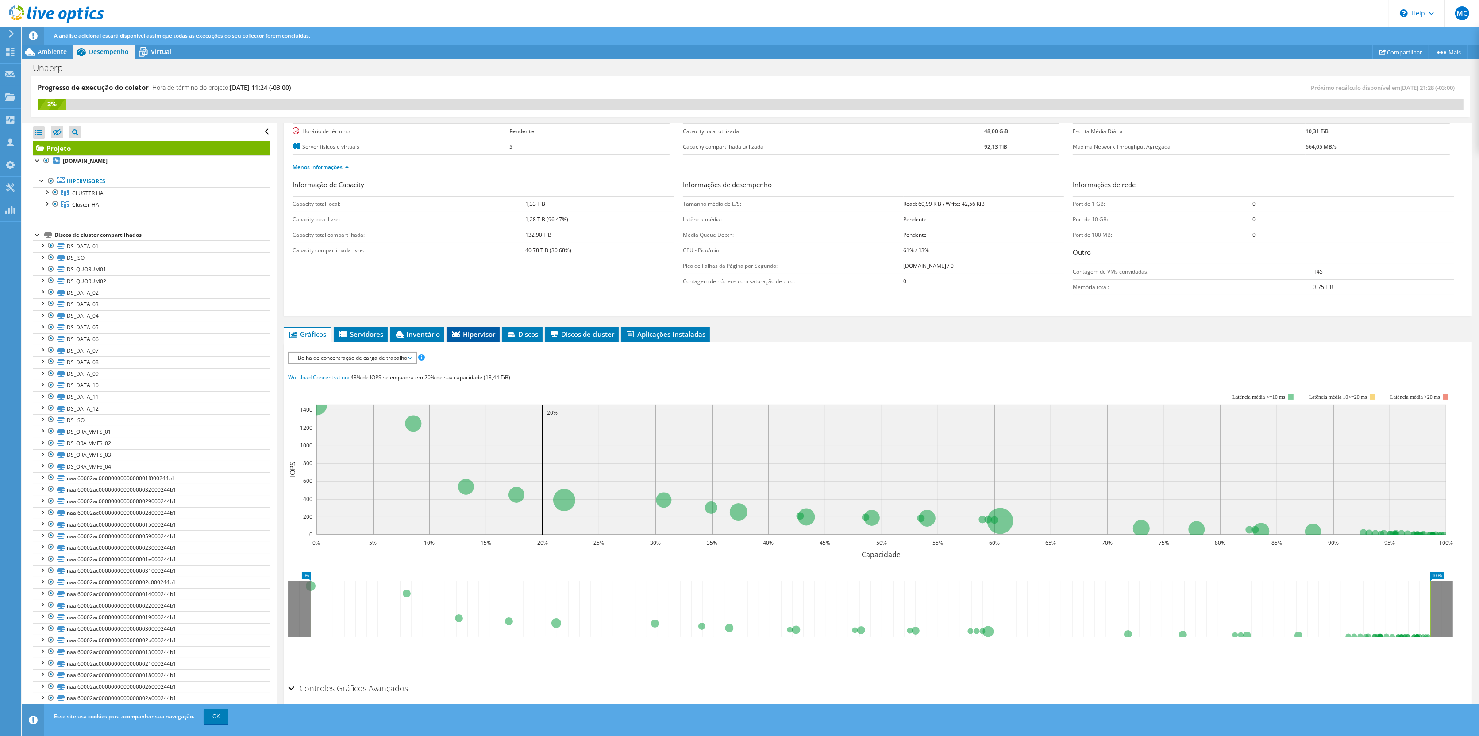
click at [484, 332] on span "Hipervisor" at bounding box center [473, 334] width 44 height 9
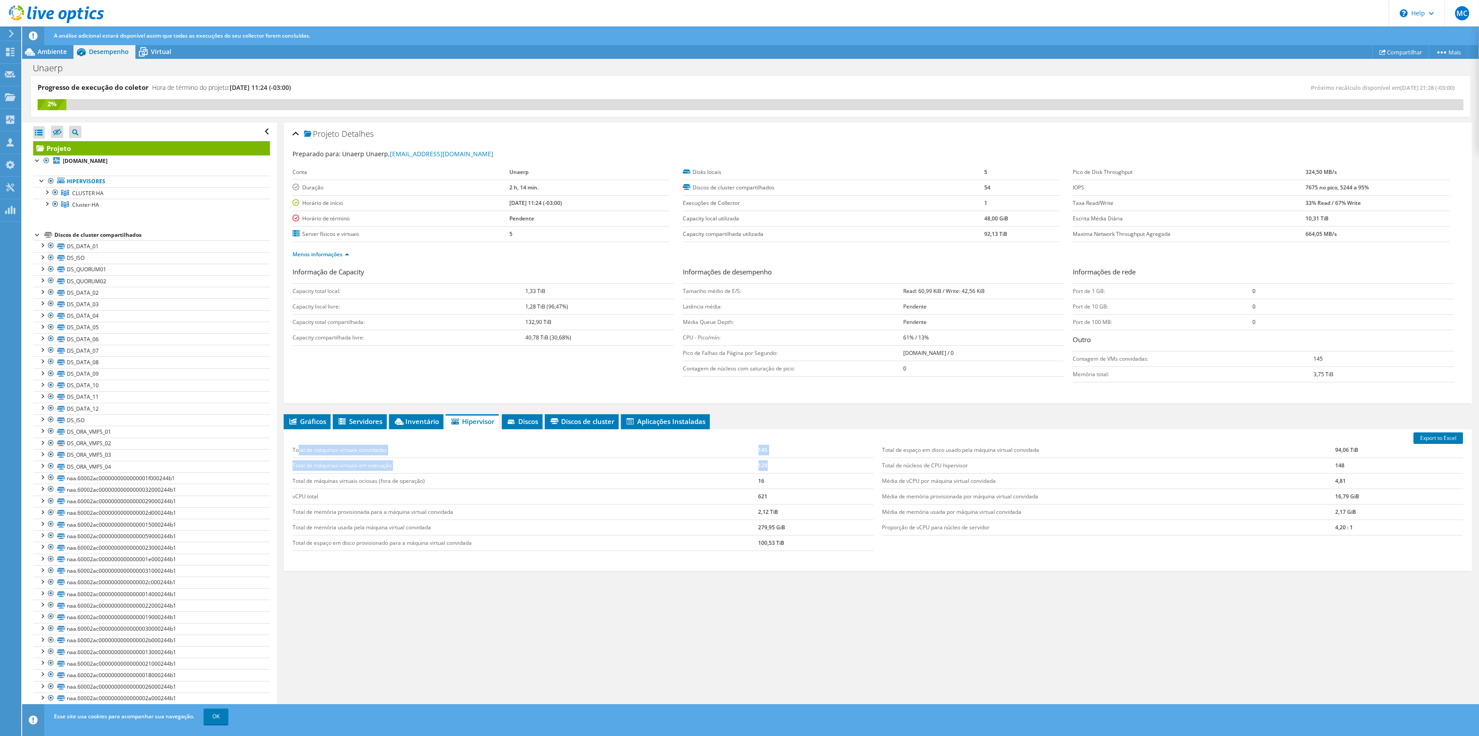
drag, startPoint x: 297, startPoint y: 443, endPoint x: 776, endPoint y: 457, distance: 478.9
click at [776, 457] on tbody "Total de máquinas virtuais convidadas 145 Total de máquinas virtuais em execuçã…" at bounding box center [582, 496] width 580 height 108
click at [729, 499] on td "vCPU total" at bounding box center [525, 495] width 466 height 15
drag, startPoint x: 311, startPoint y: 476, endPoint x: 803, endPoint y: 546, distance: 496.6
click at [803, 546] on div "Total de máquinas virtuais convidadas 145 Total de máquinas virtuais em execuçã…" at bounding box center [582, 497] width 589 height 126
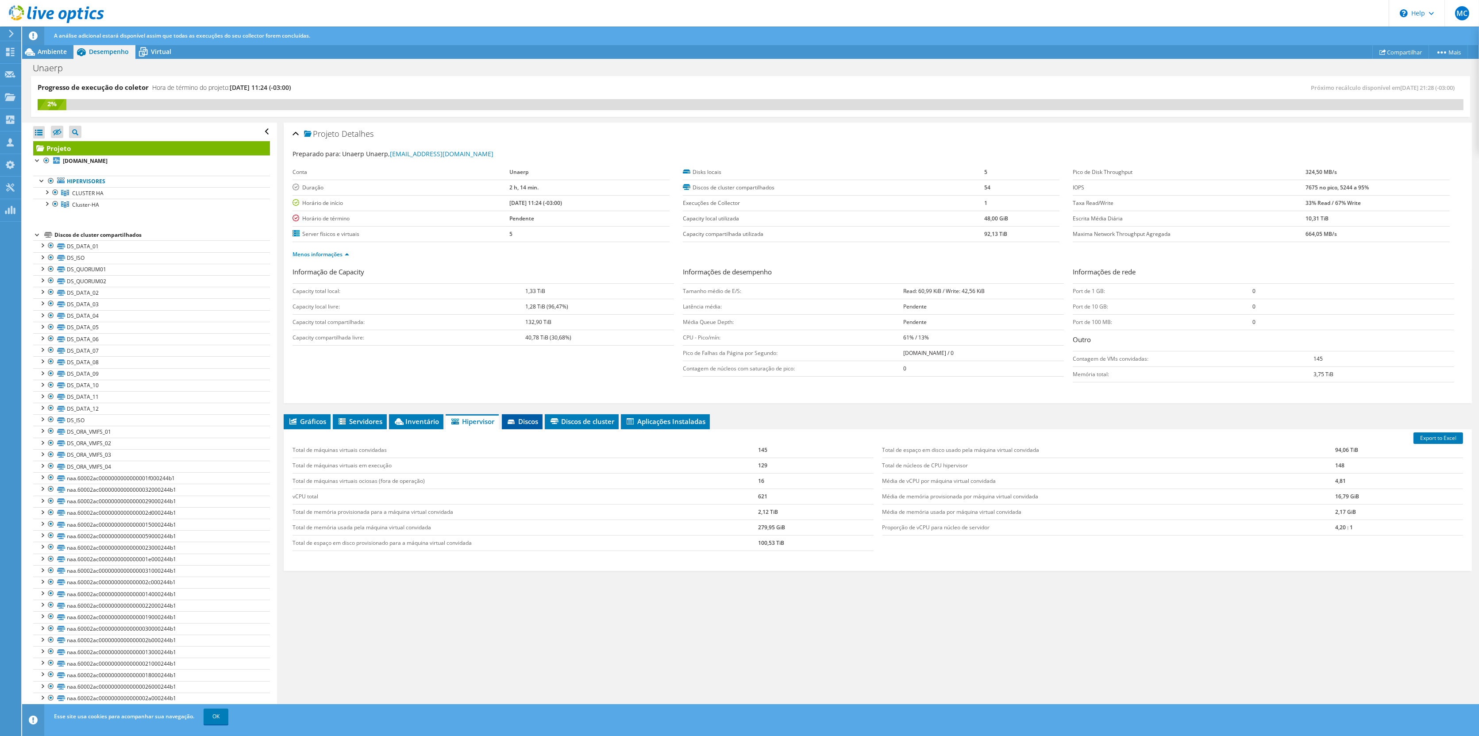
click at [521, 418] on span "Discos" at bounding box center [522, 421] width 32 height 9
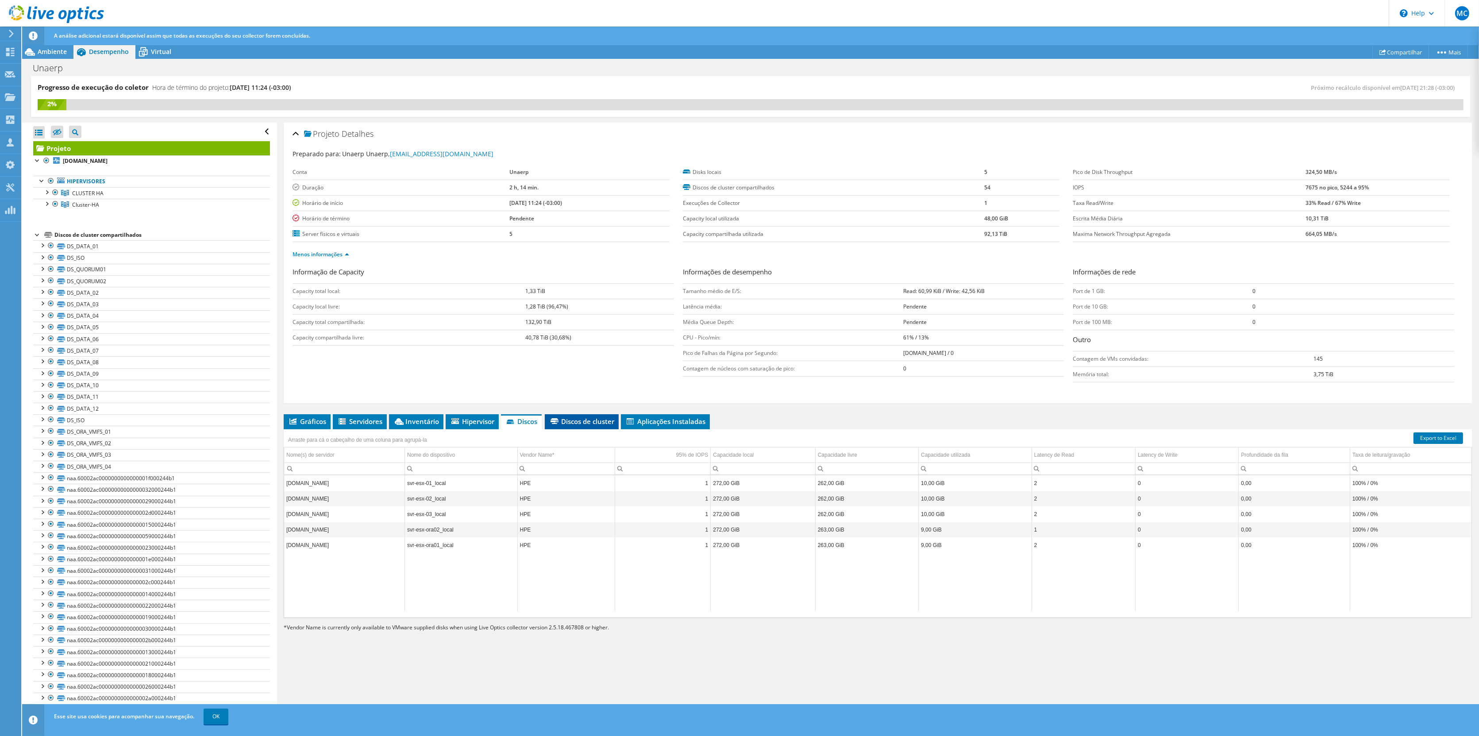
click at [580, 419] on span "Discos de cluster" at bounding box center [581, 421] width 65 height 9
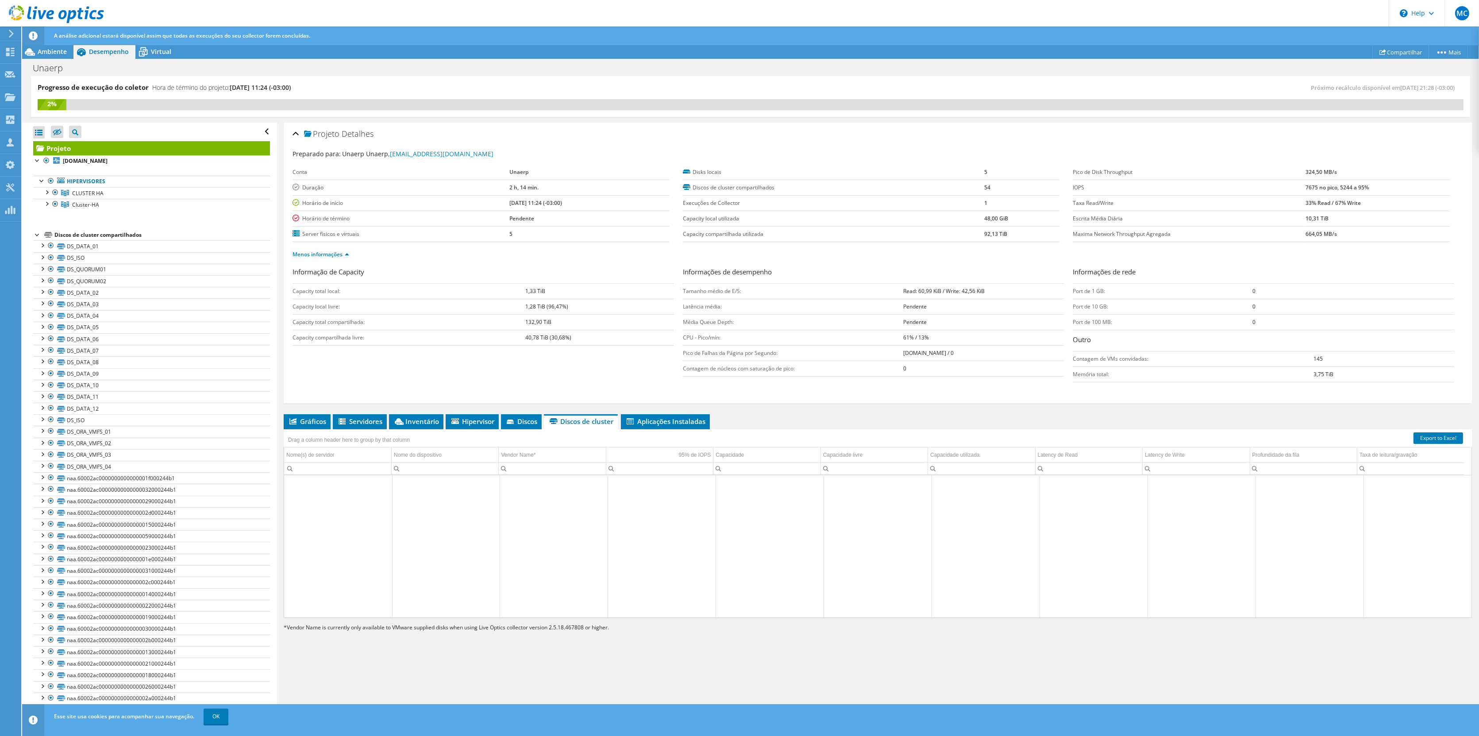
scroll to position [1739, 0]
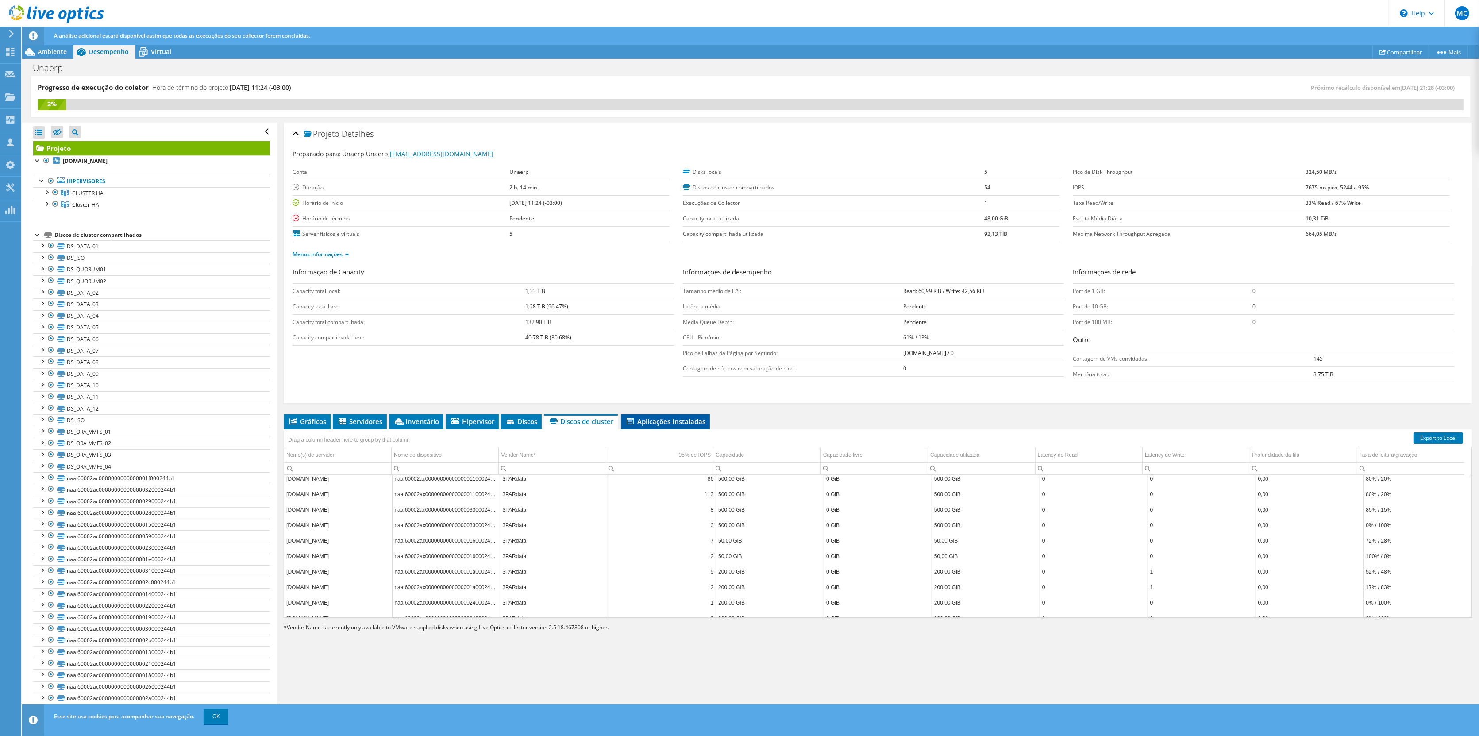
click at [667, 414] on li "Aplicações Instaladas" at bounding box center [665, 421] width 89 height 15
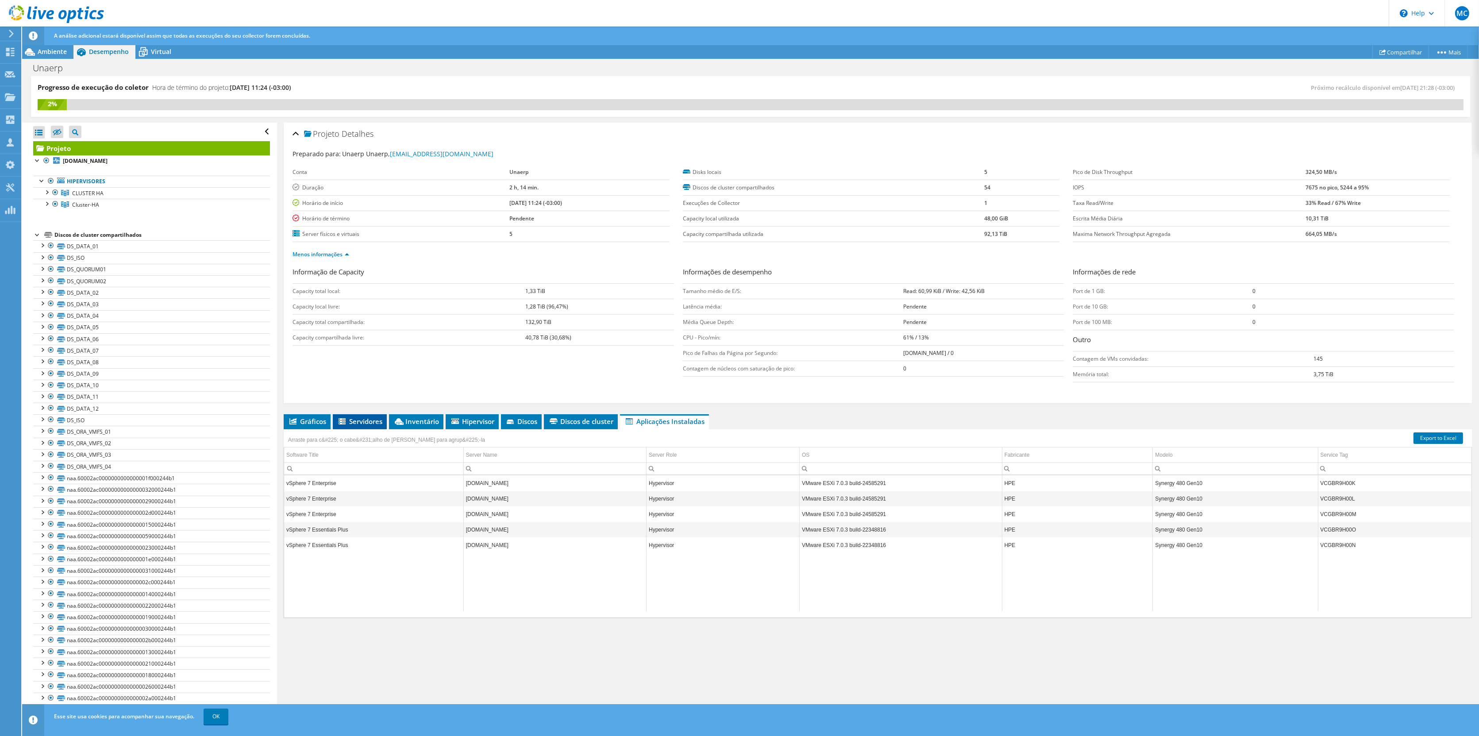
click at [378, 414] on li "Servidores" at bounding box center [360, 421] width 54 height 15
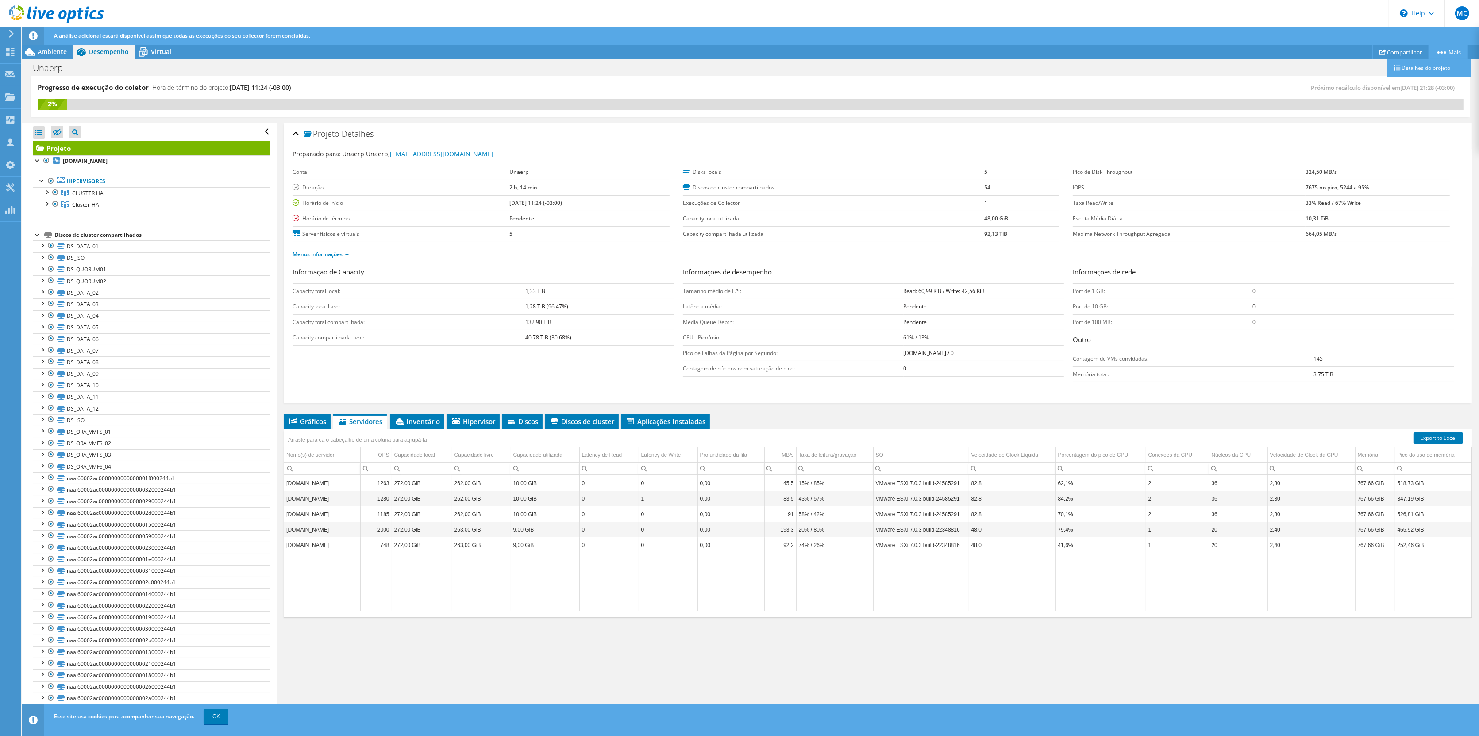
click at [1066, 55] on link "Mais" at bounding box center [1447, 52] width 39 height 14
click at [1066, 74] on link "Detalhes do projeto" at bounding box center [1429, 68] width 84 height 19
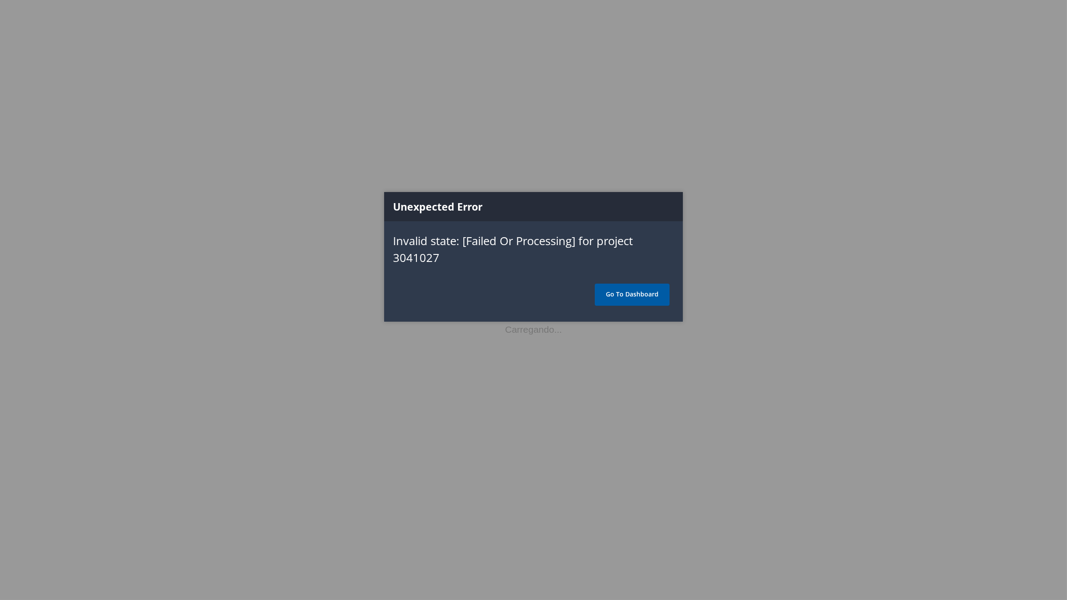
click at [620, 299] on link "Go To Dashboard" at bounding box center [632, 295] width 75 height 22
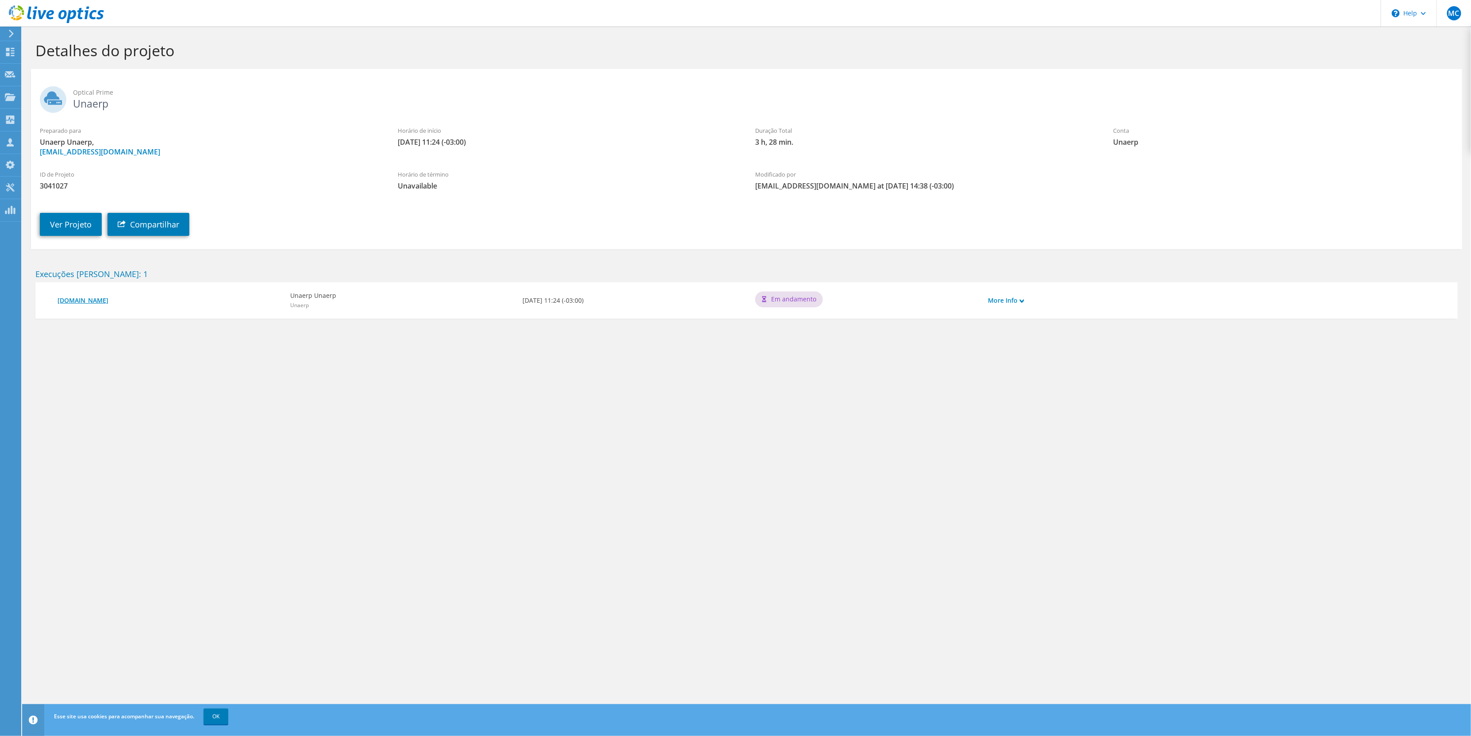
click at [84, 299] on link "[DOMAIN_NAME]" at bounding box center [170, 301] width 224 height 10
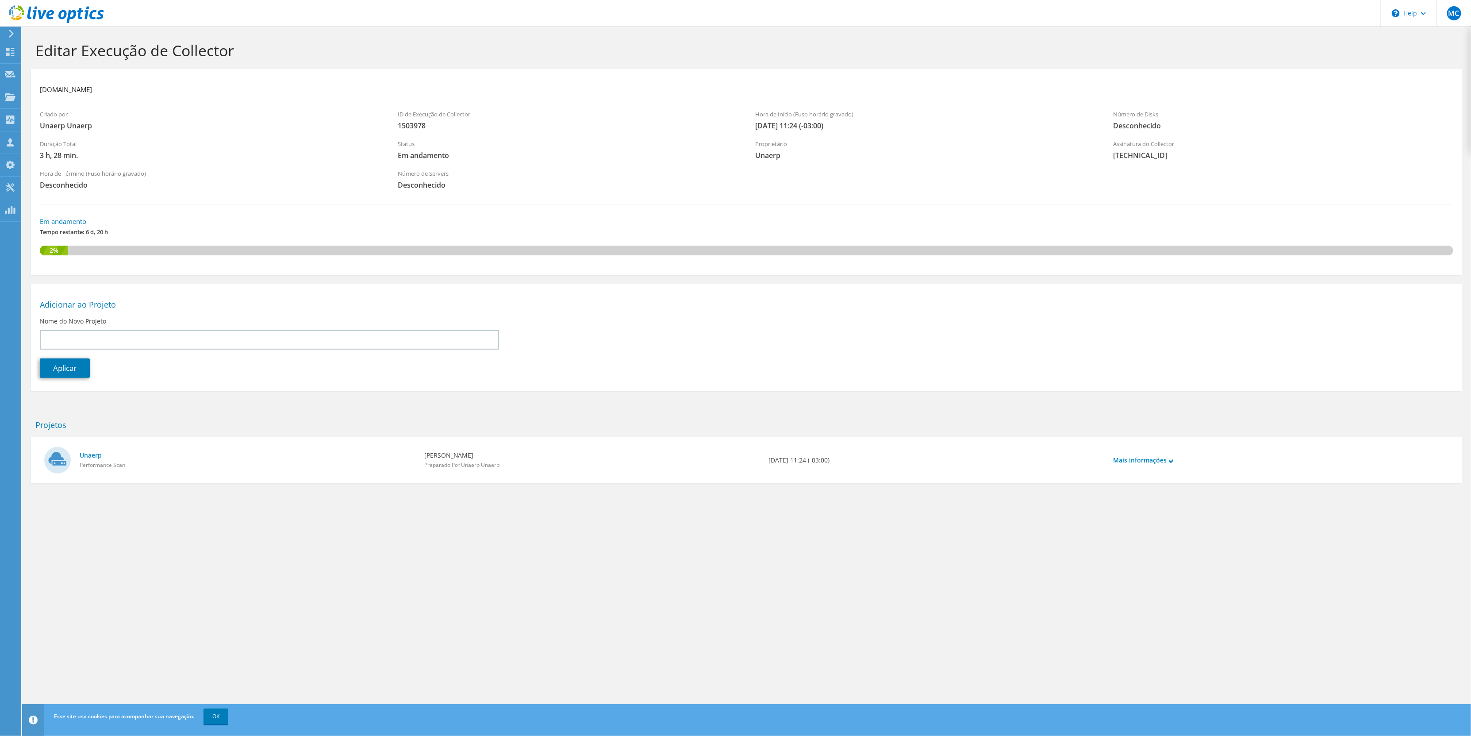
click at [45, 8] on icon at bounding box center [56, 14] width 95 height 18
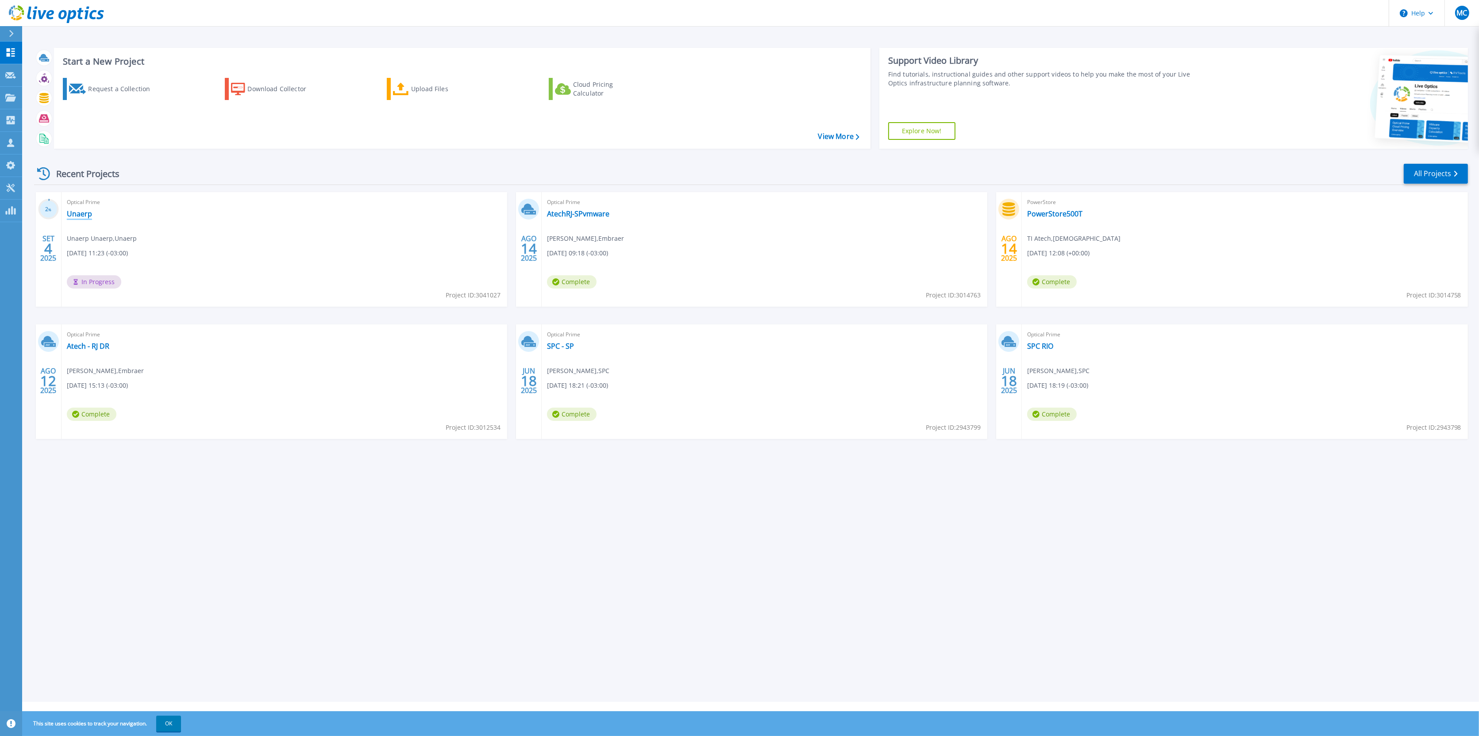
click at [83, 213] on link "Unaerp" at bounding box center [79, 213] width 25 height 9
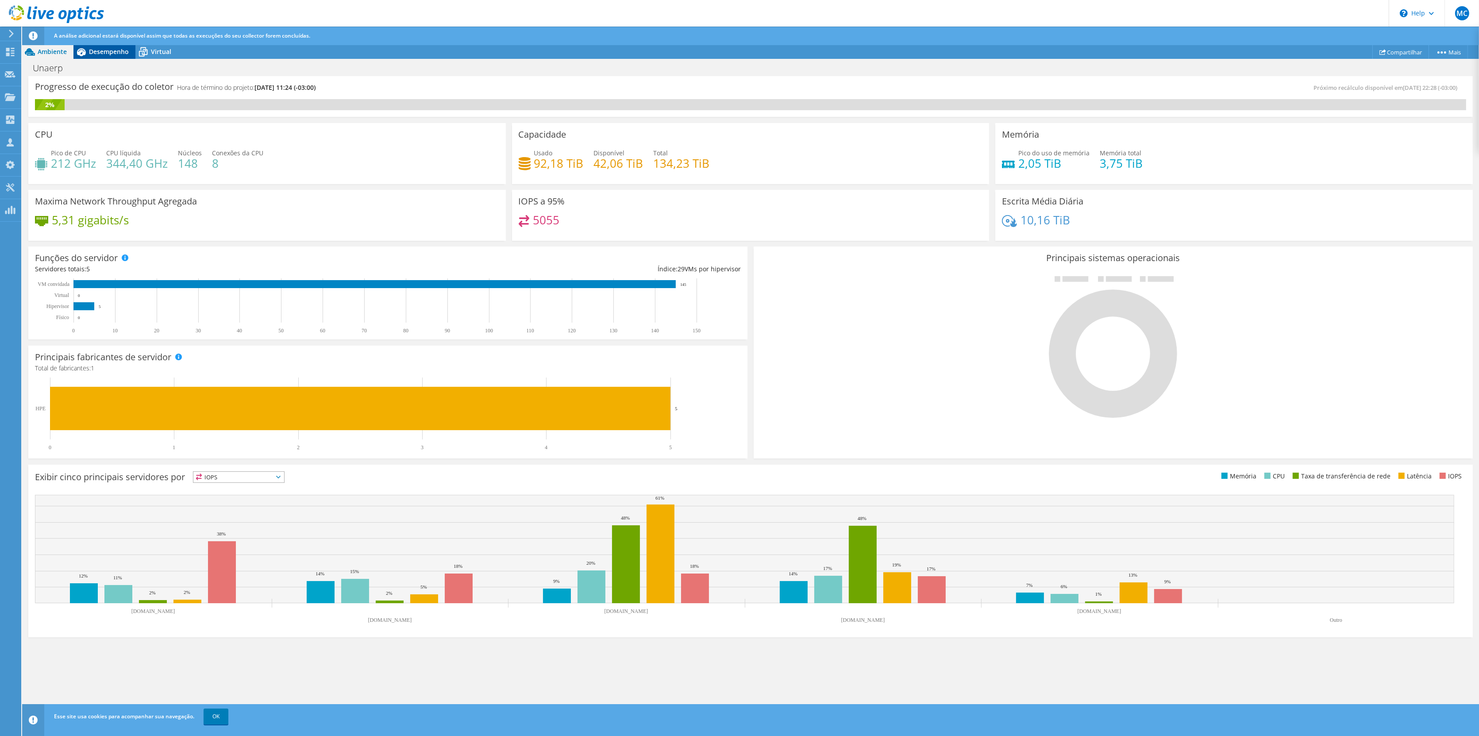
click at [100, 58] on div "Desempenho" at bounding box center [104, 52] width 62 height 14
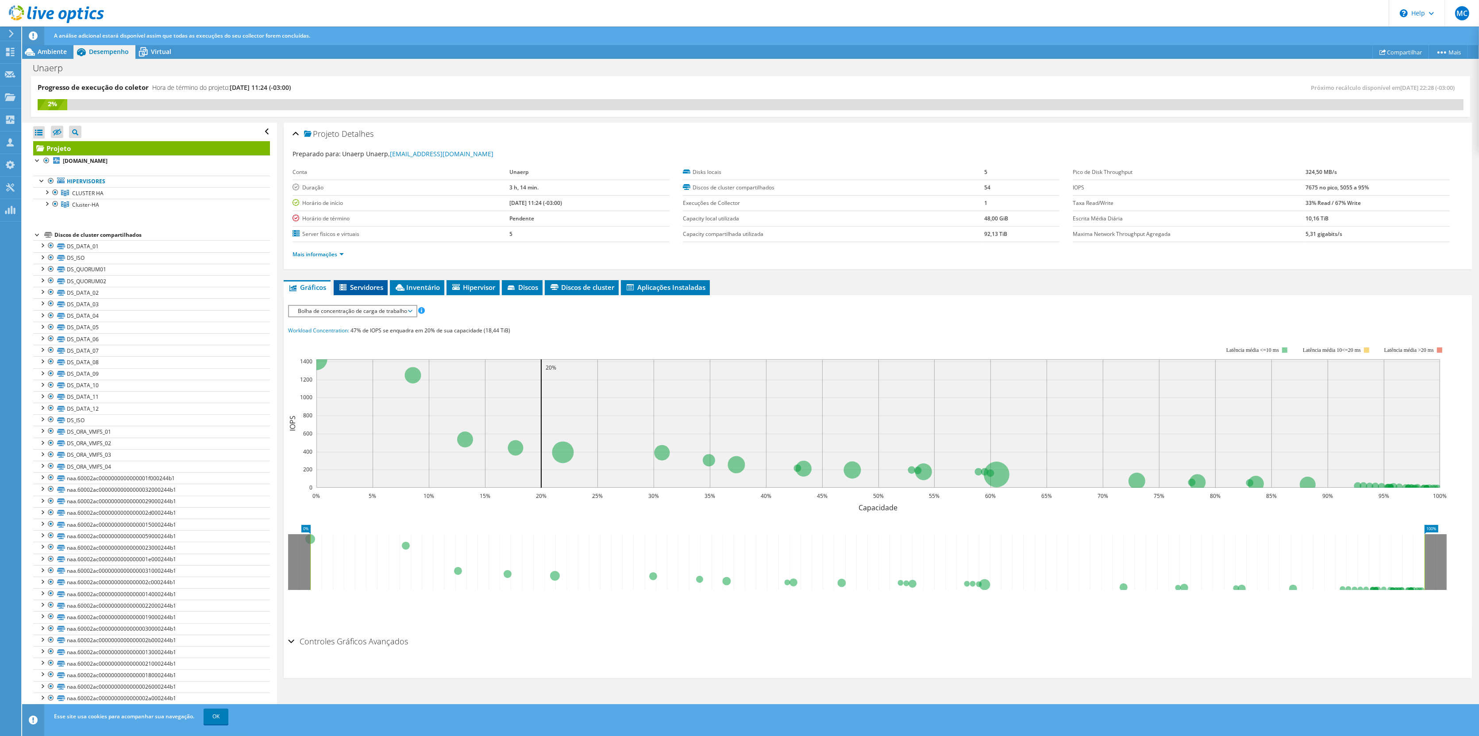
click at [367, 280] on li "Servidores" at bounding box center [361, 287] width 54 height 15
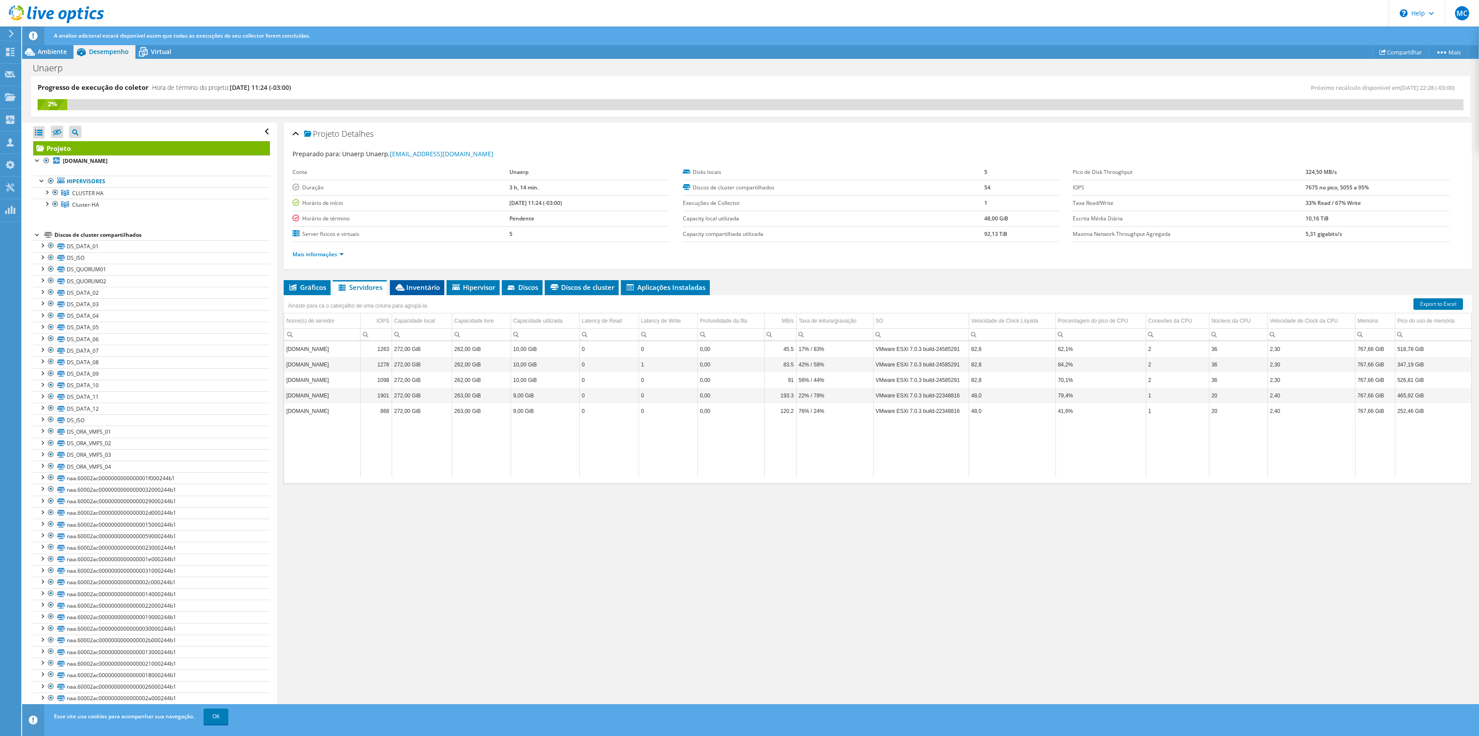
click at [416, 286] on span "Inventário" at bounding box center [417, 287] width 46 height 9
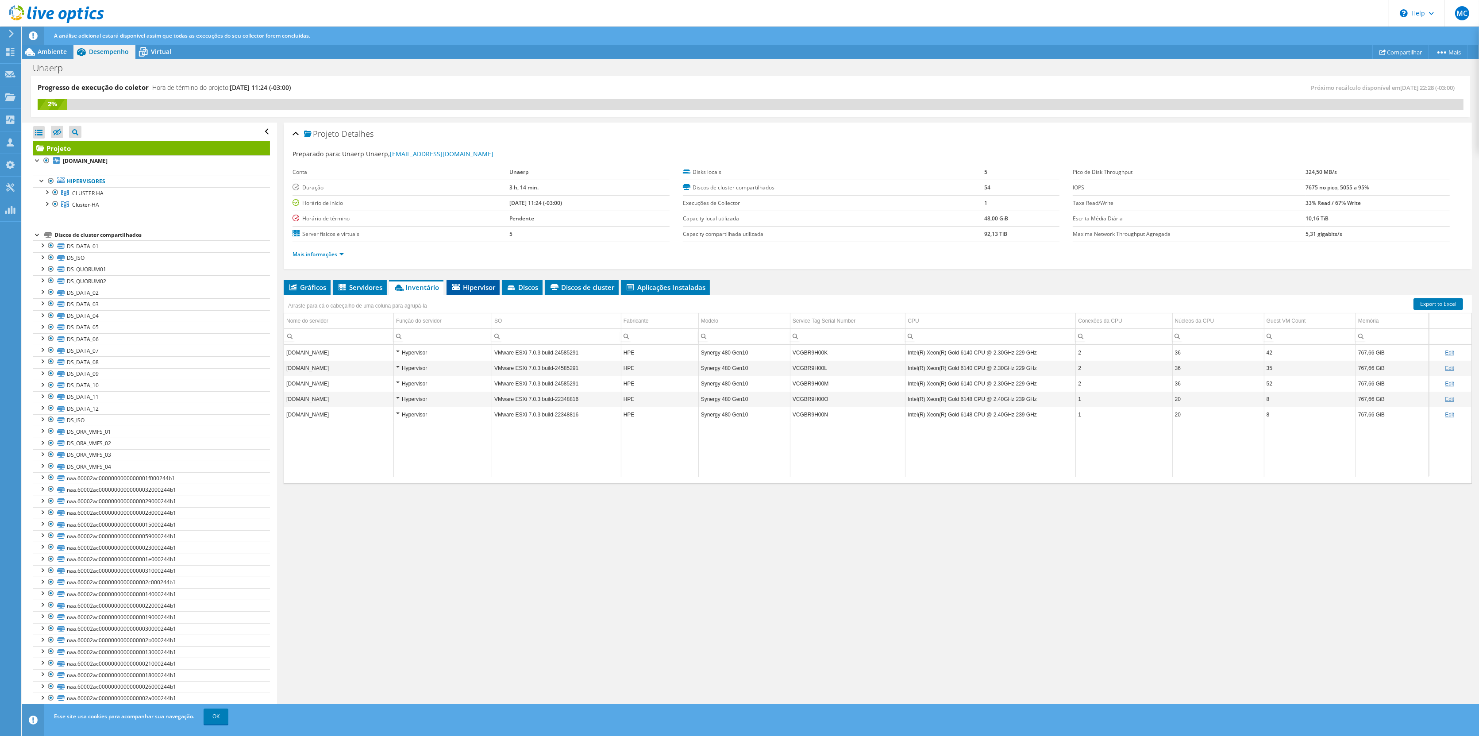
click at [477, 288] on span "Hipervisor" at bounding box center [473, 287] width 44 height 9
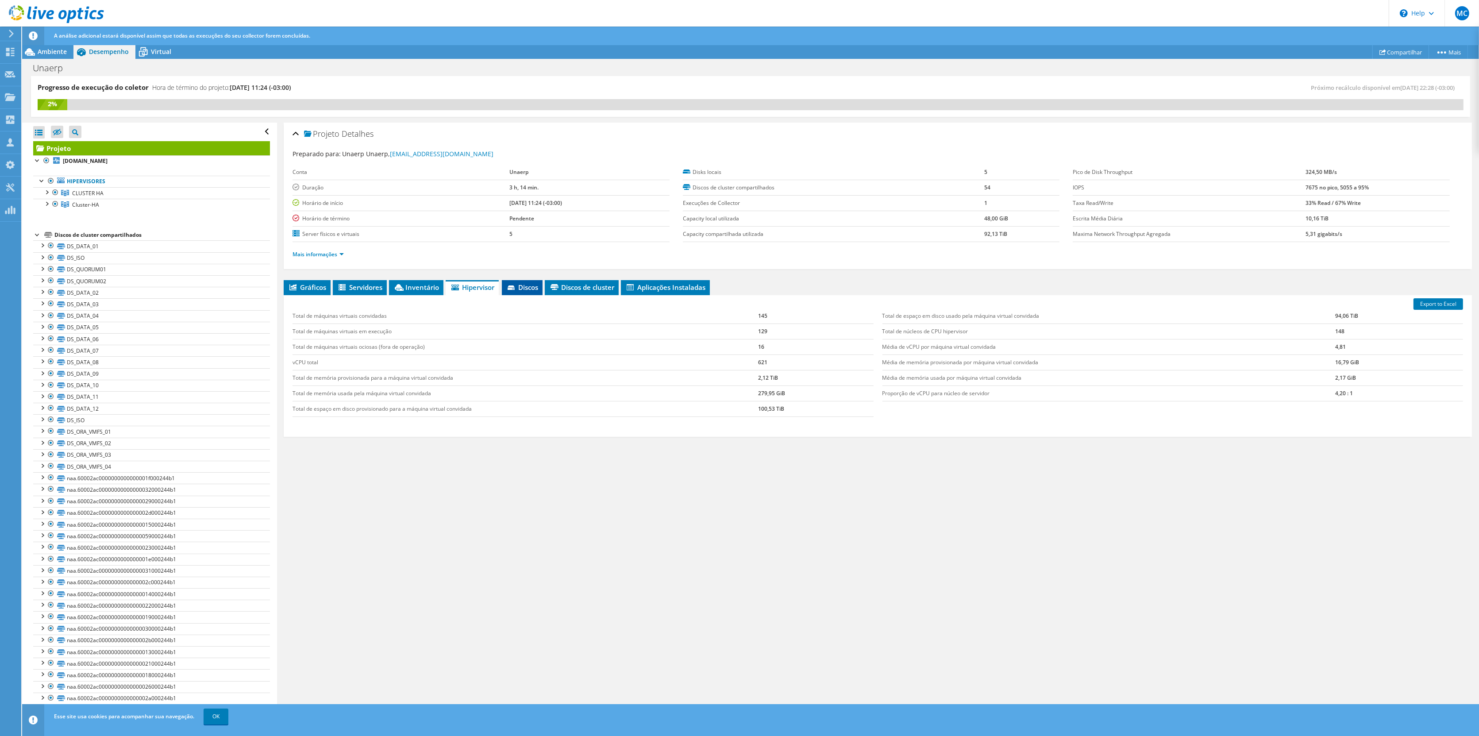
click at [527, 285] on span "Discos" at bounding box center [522, 287] width 32 height 9
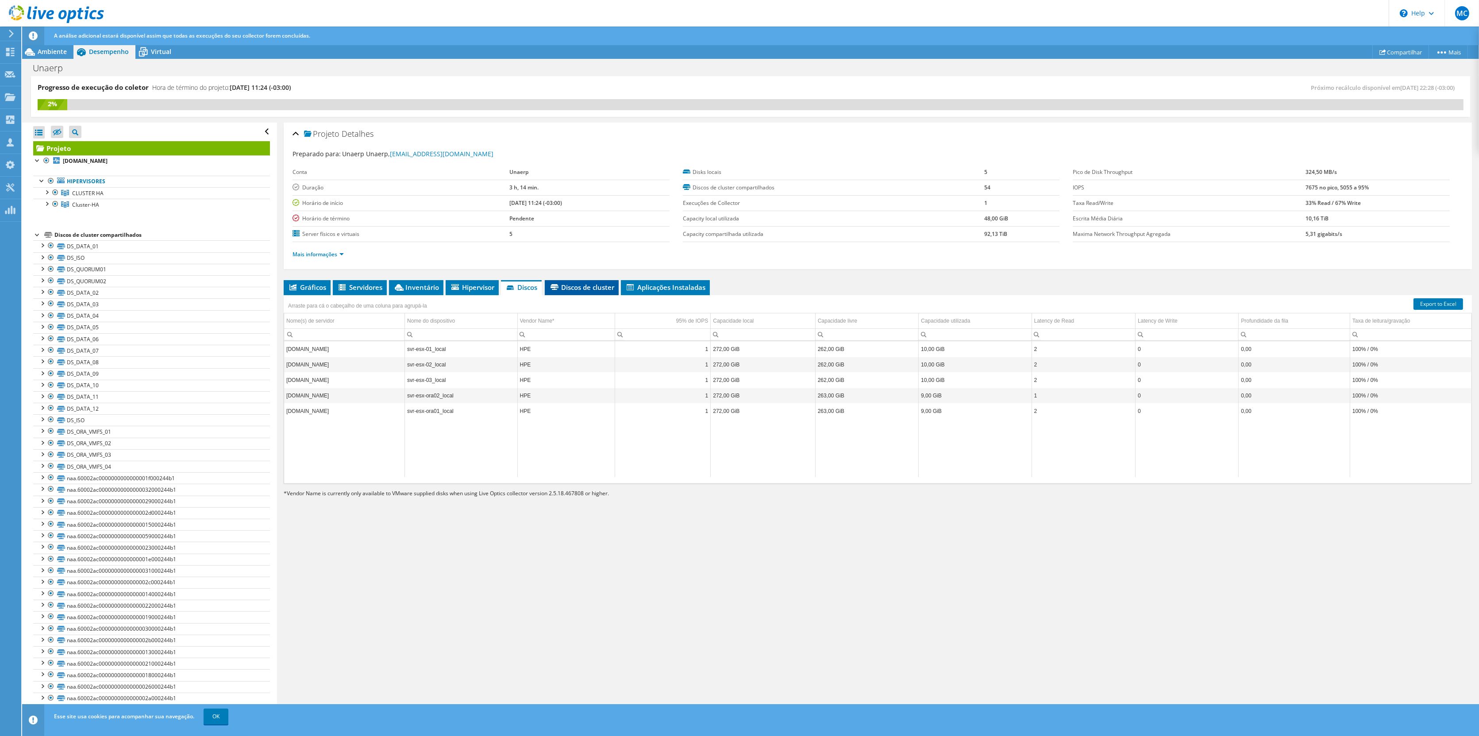
click at [587, 285] on span "Discos de cluster" at bounding box center [581, 287] width 65 height 9
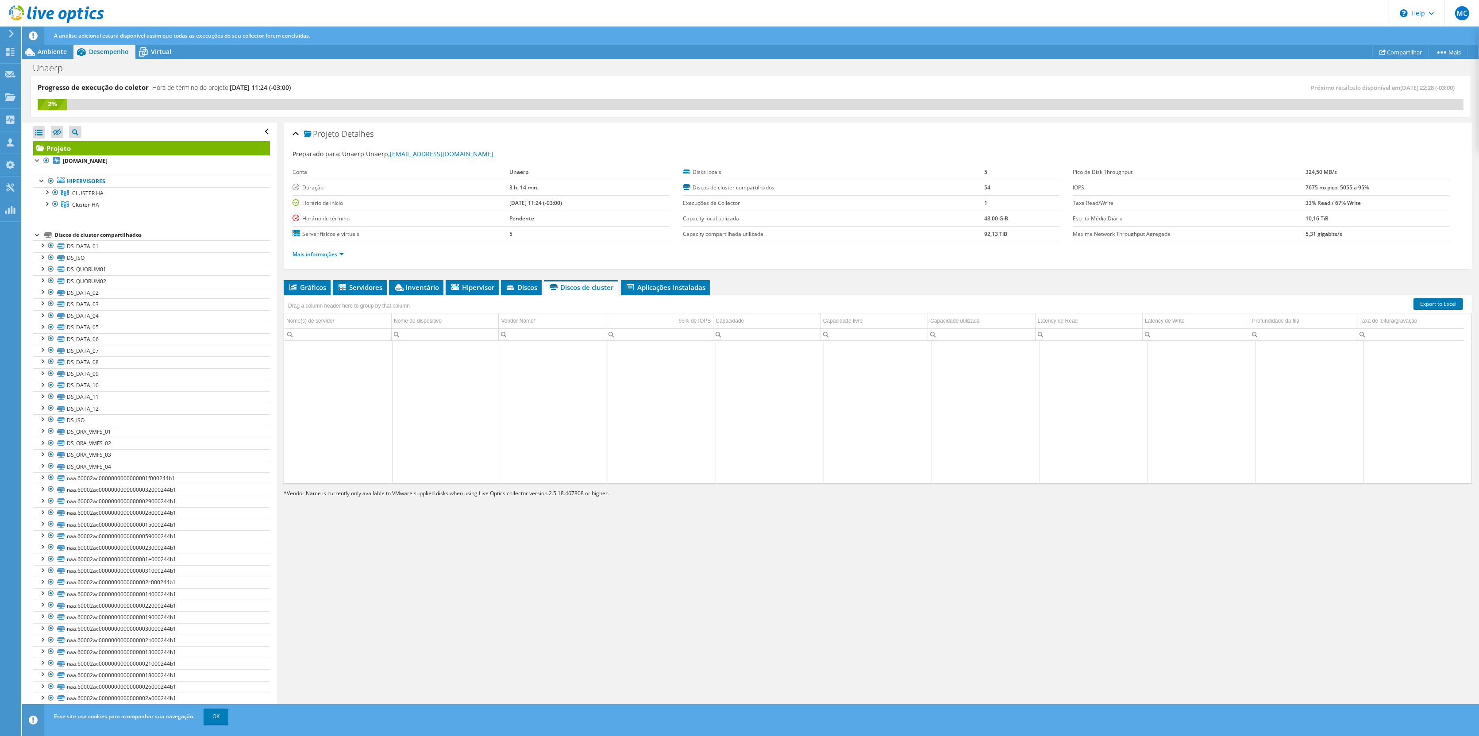
scroll to position [1739, 0]
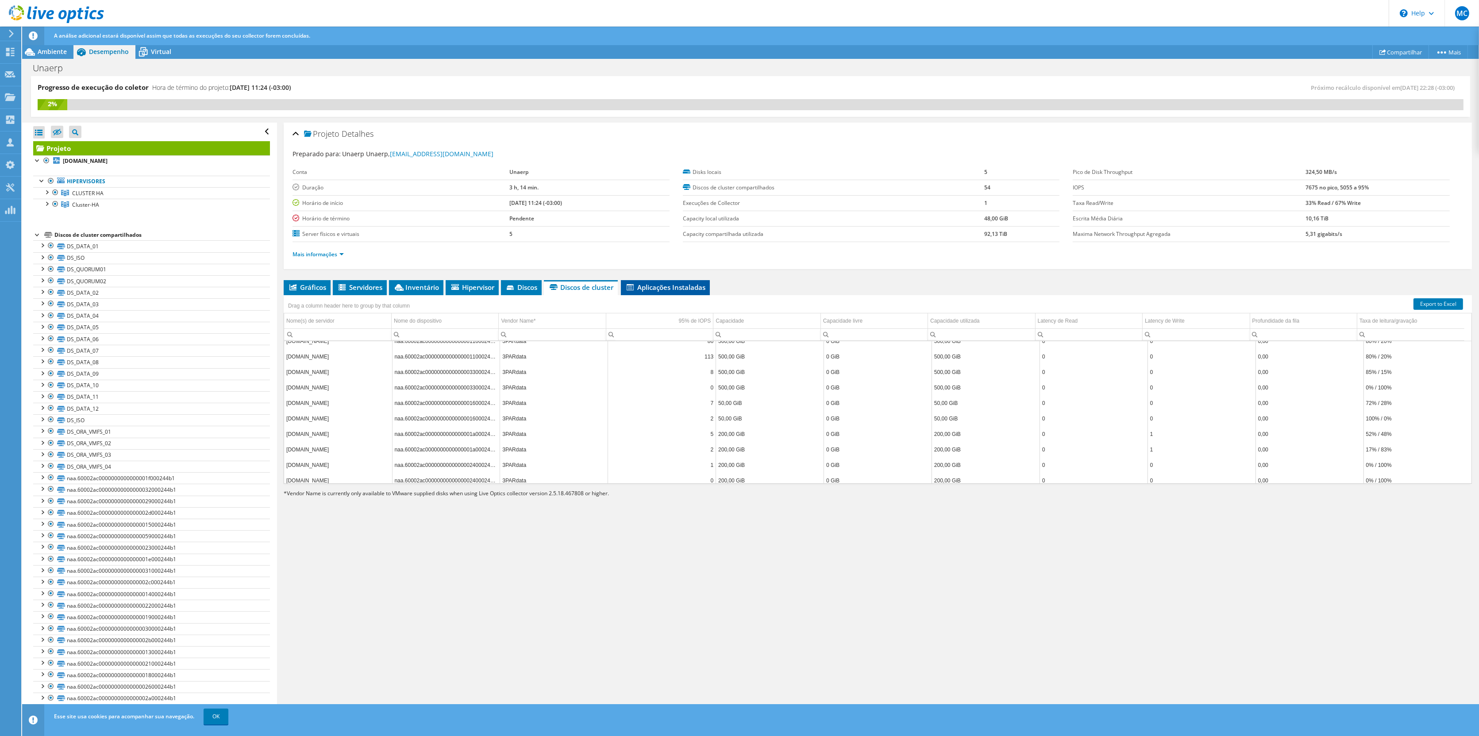
click at [649, 288] on span "Aplicações Instaladas" at bounding box center [665, 287] width 80 height 9
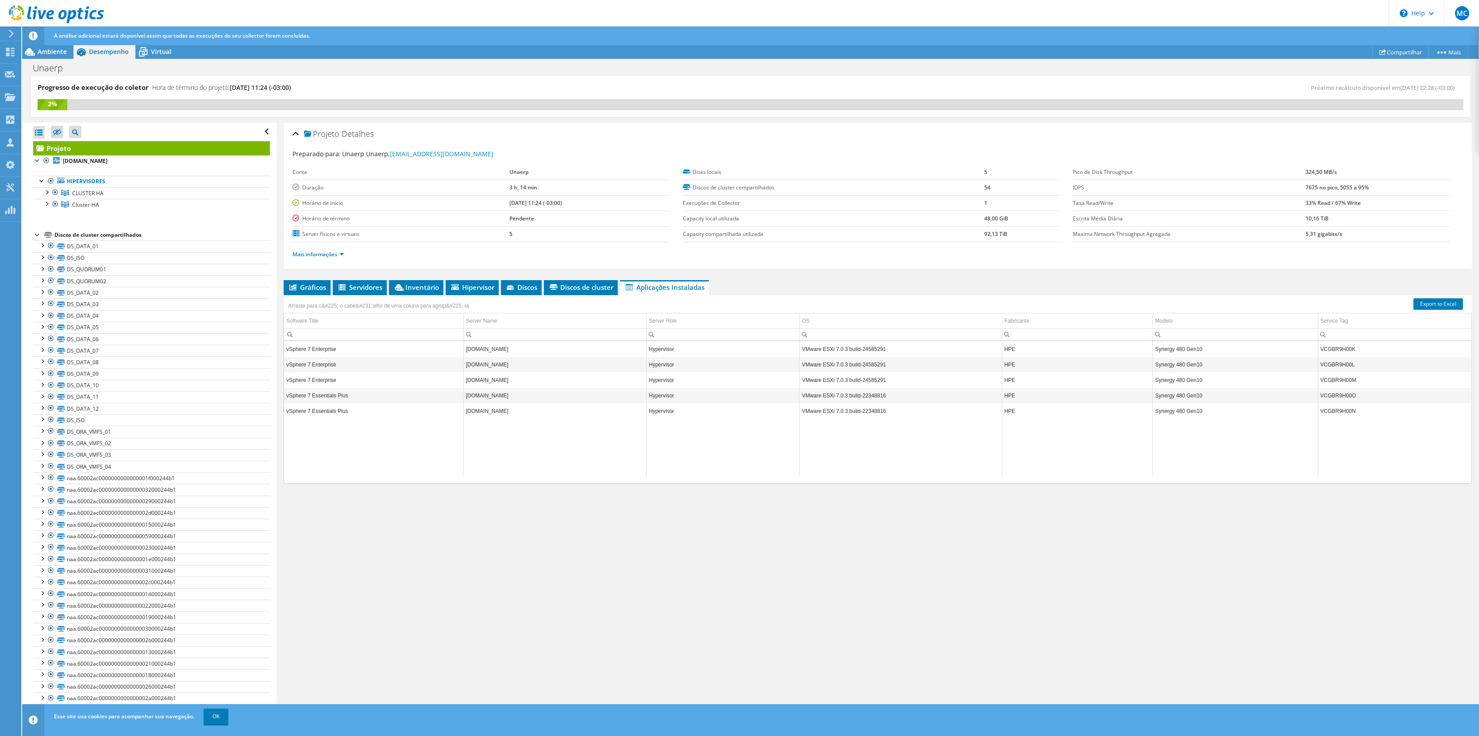
drag, startPoint x: 812, startPoint y: 343, endPoint x: 842, endPoint y: 348, distance: 30.8
click at [842, 348] on td "VMware ESXi 7.0.3 build-24585291" at bounding box center [900, 348] width 203 height 15
drag, startPoint x: 841, startPoint y: 347, endPoint x: 1117, endPoint y: 381, distance: 277.7
click at [1117, 381] on tbody "vSphere 7 Enterprise [DOMAIN_NAME] Hypervisor VMware ESXi 7.0.3 build-24585291 …" at bounding box center [877, 409] width 1187 height 136
click at [369, 285] on span "Servidores" at bounding box center [359, 287] width 45 height 9
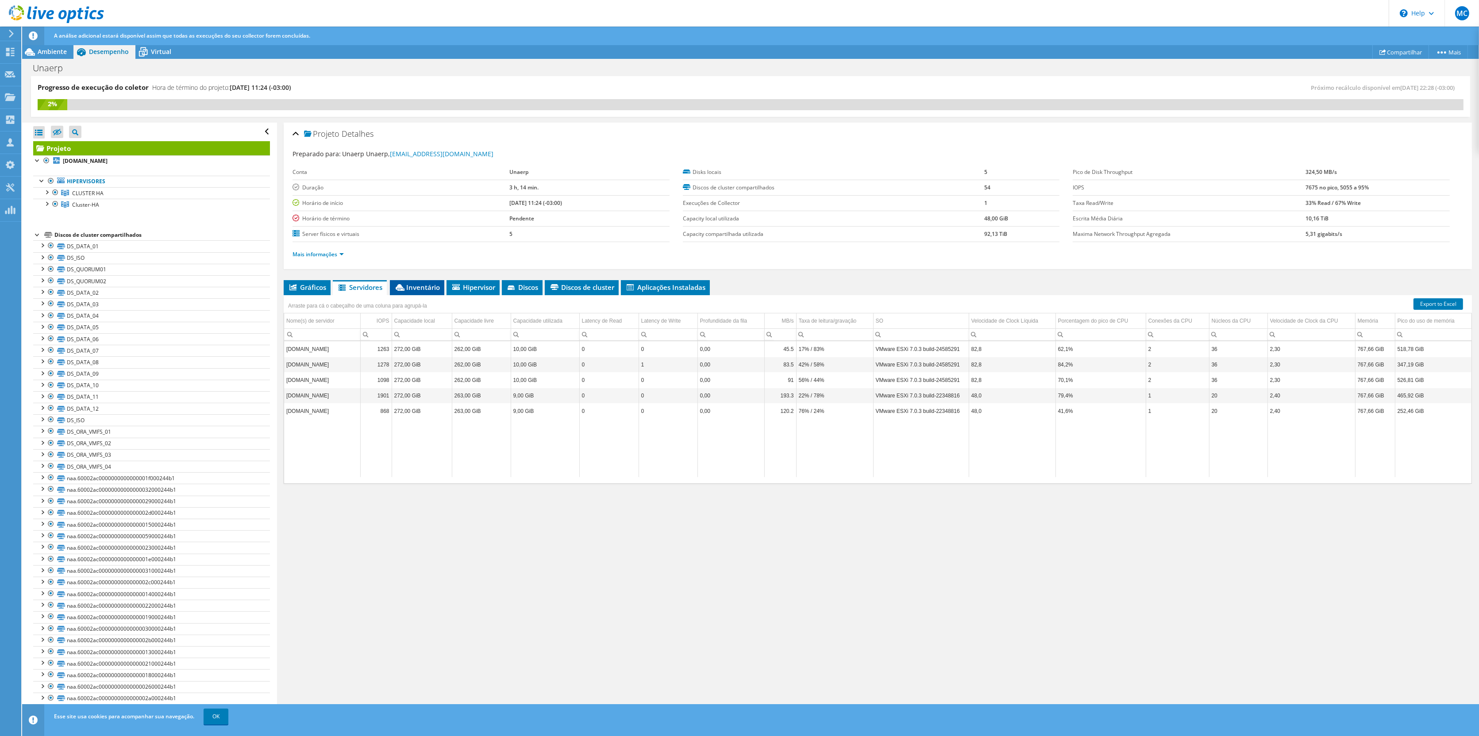
click at [416, 283] on span "Inventário" at bounding box center [417, 287] width 46 height 9
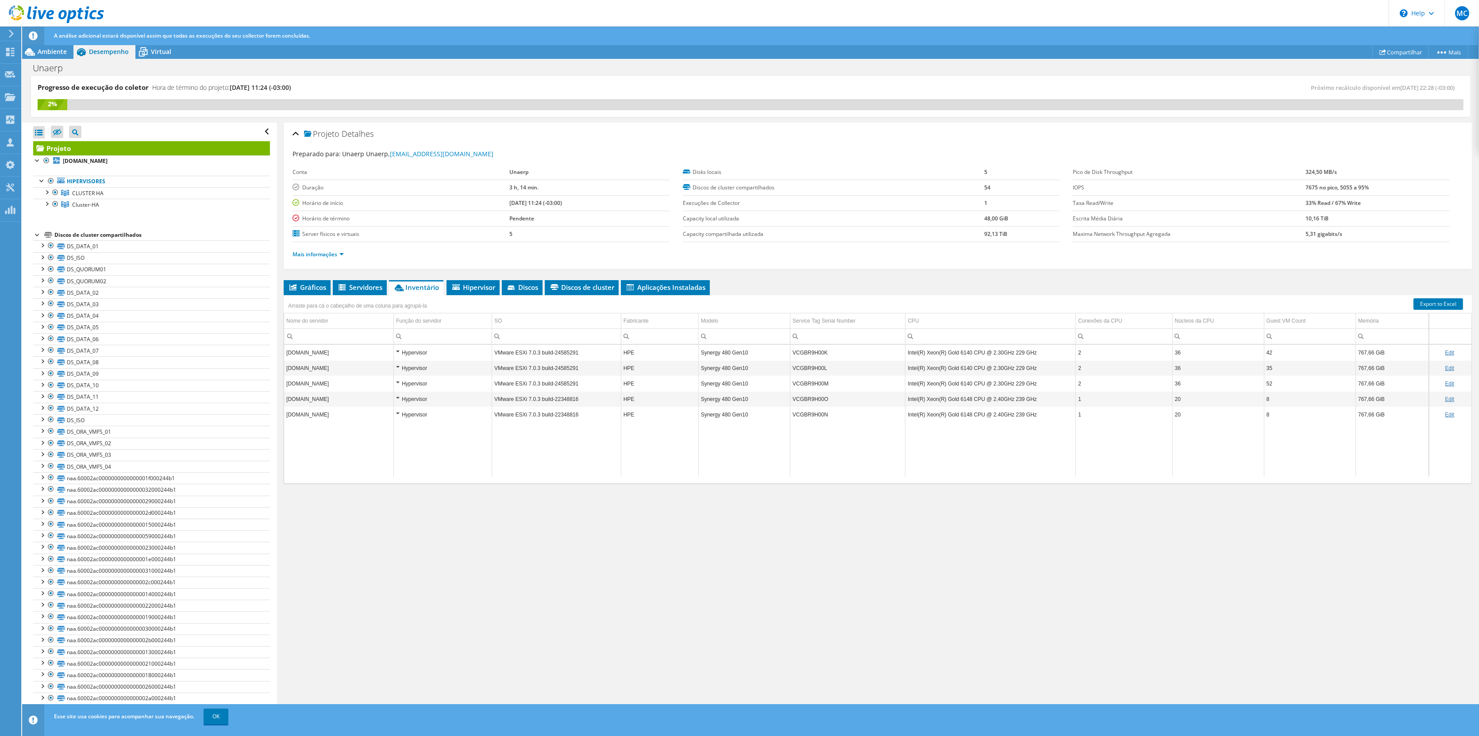
click at [479, 295] on div "Arraste para cá o cabeçalho de uma coluna para agrupá-la" at bounding box center [878, 301] width 1188 height 12
click at [480, 289] on span "Hipervisor" at bounding box center [473, 287] width 44 height 9
